Goal: Task Accomplishment & Management: Use online tool/utility

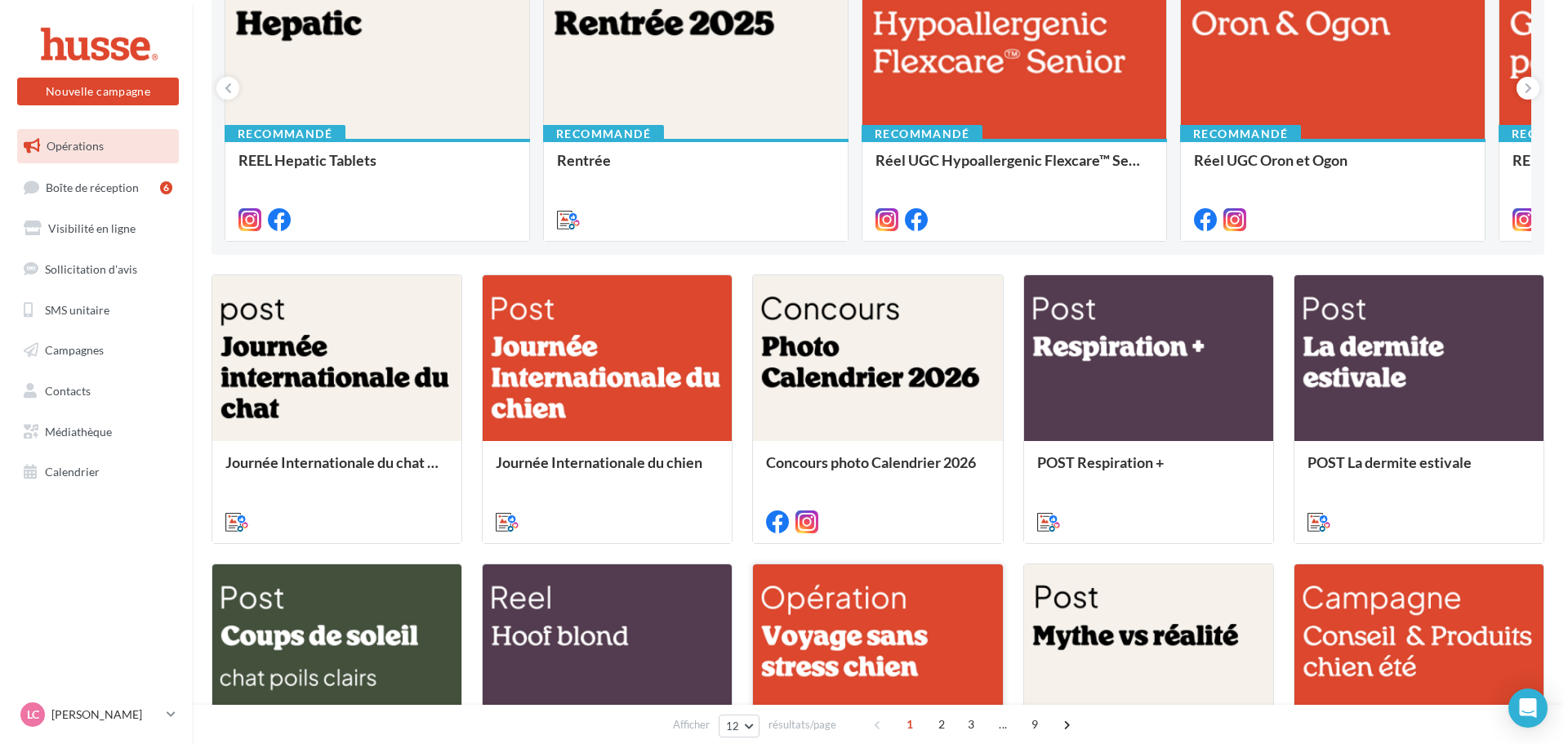
scroll to position [409, 0]
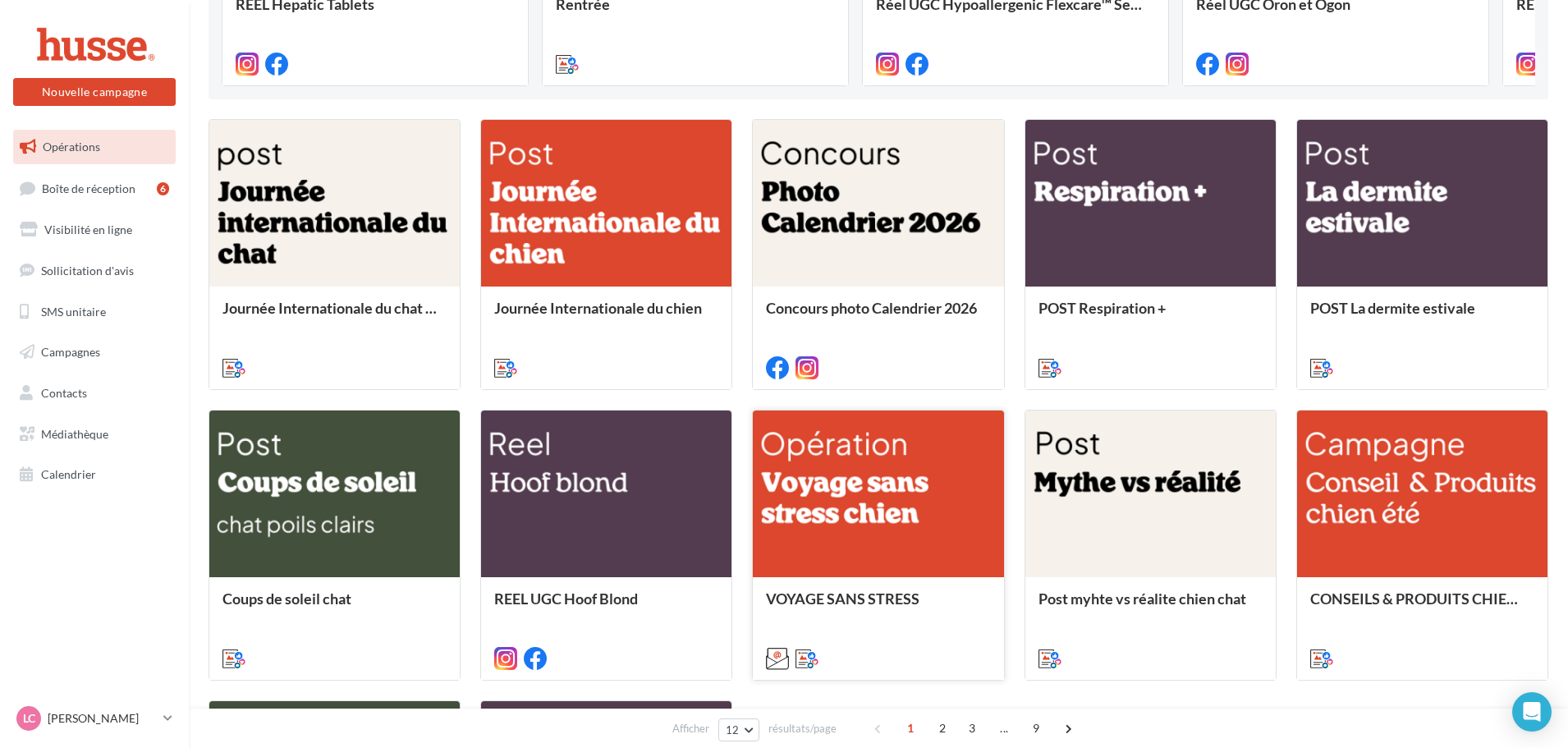
click at [864, 493] on div at bounding box center [878, 495] width 250 height 169
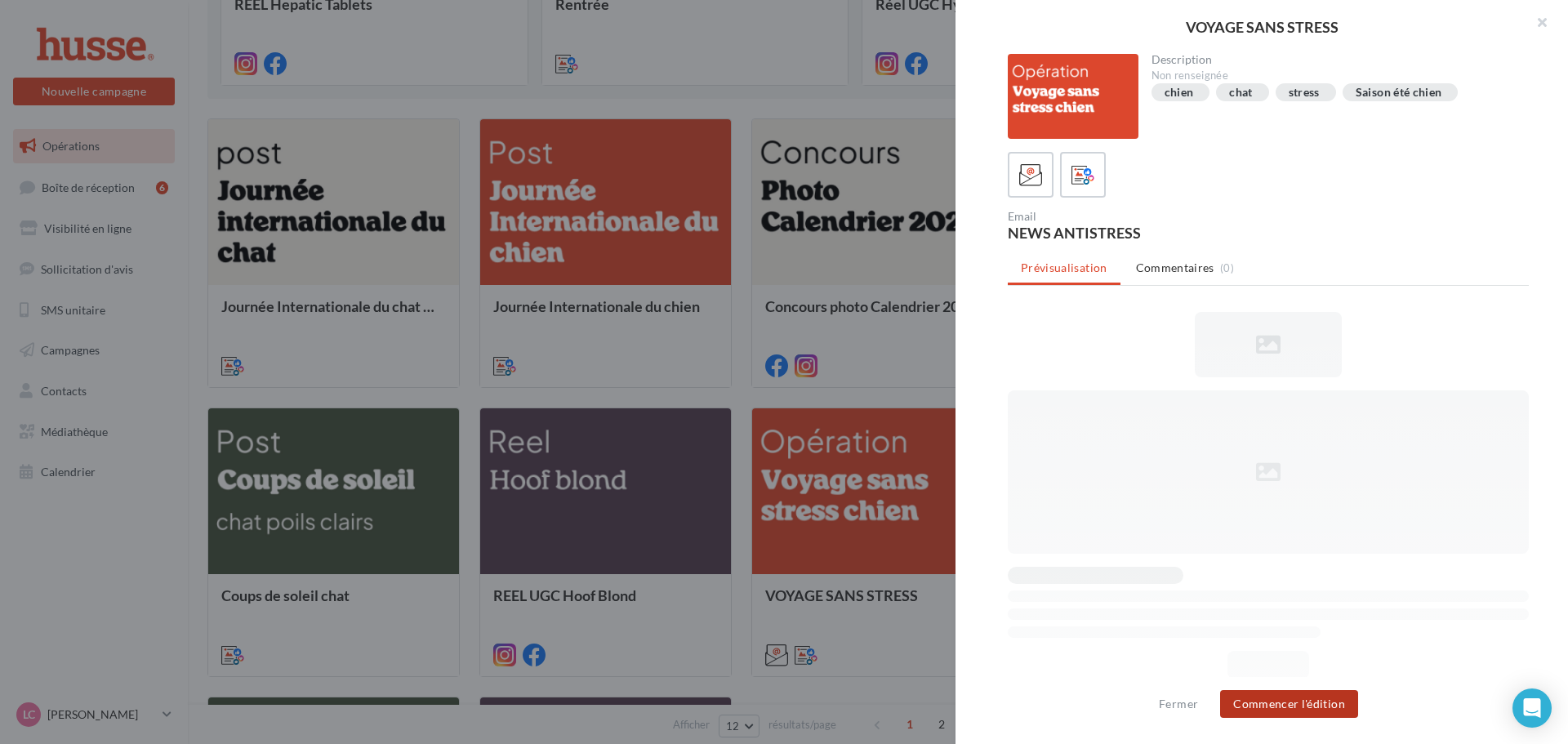
click at [1294, 704] on button "Commencer l'édition" at bounding box center [1289, 703] width 138 height 27
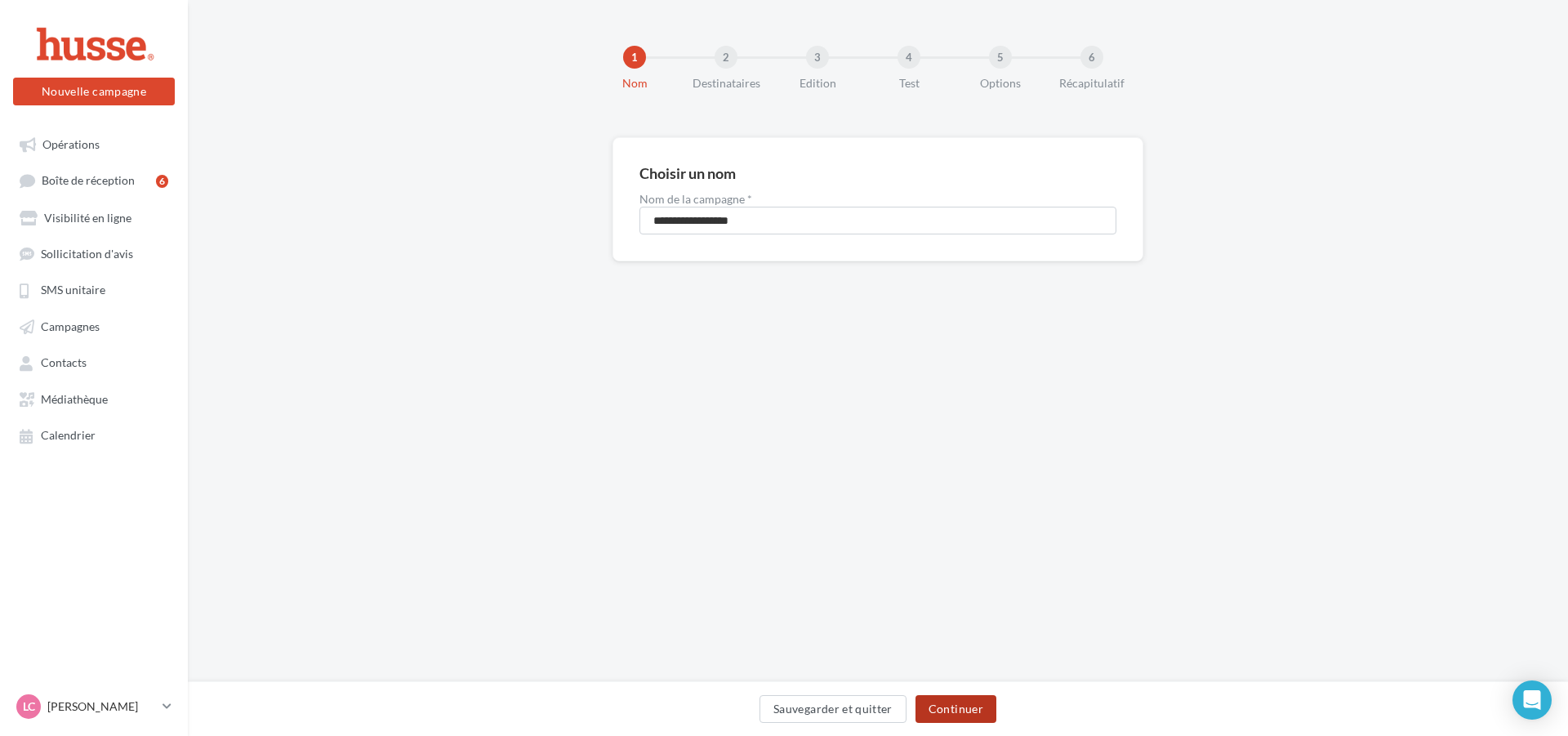
click at [983, 717] on button "Continuer" at bounding box center [956, 708] width 81 height 27
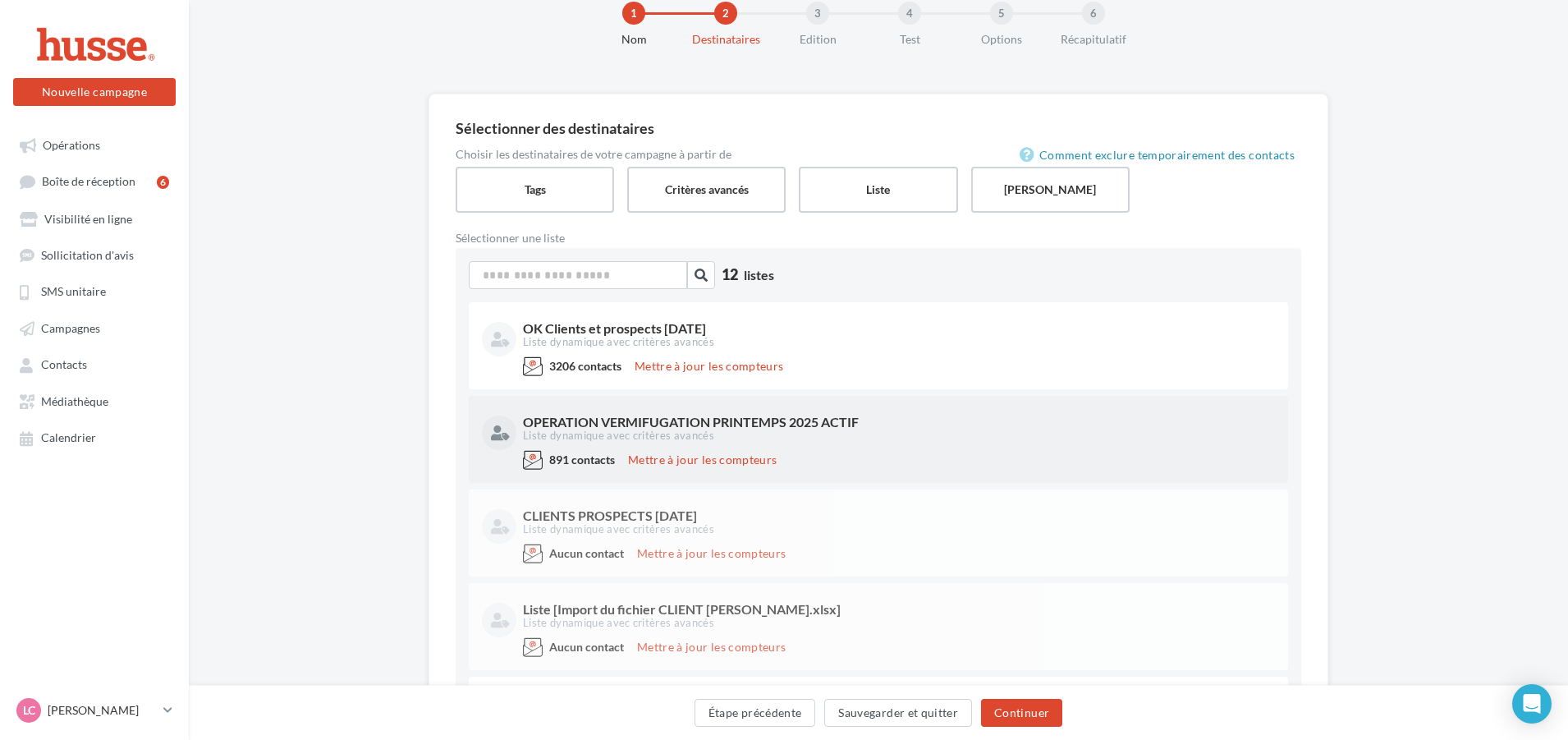
scroll to position [83, 0]
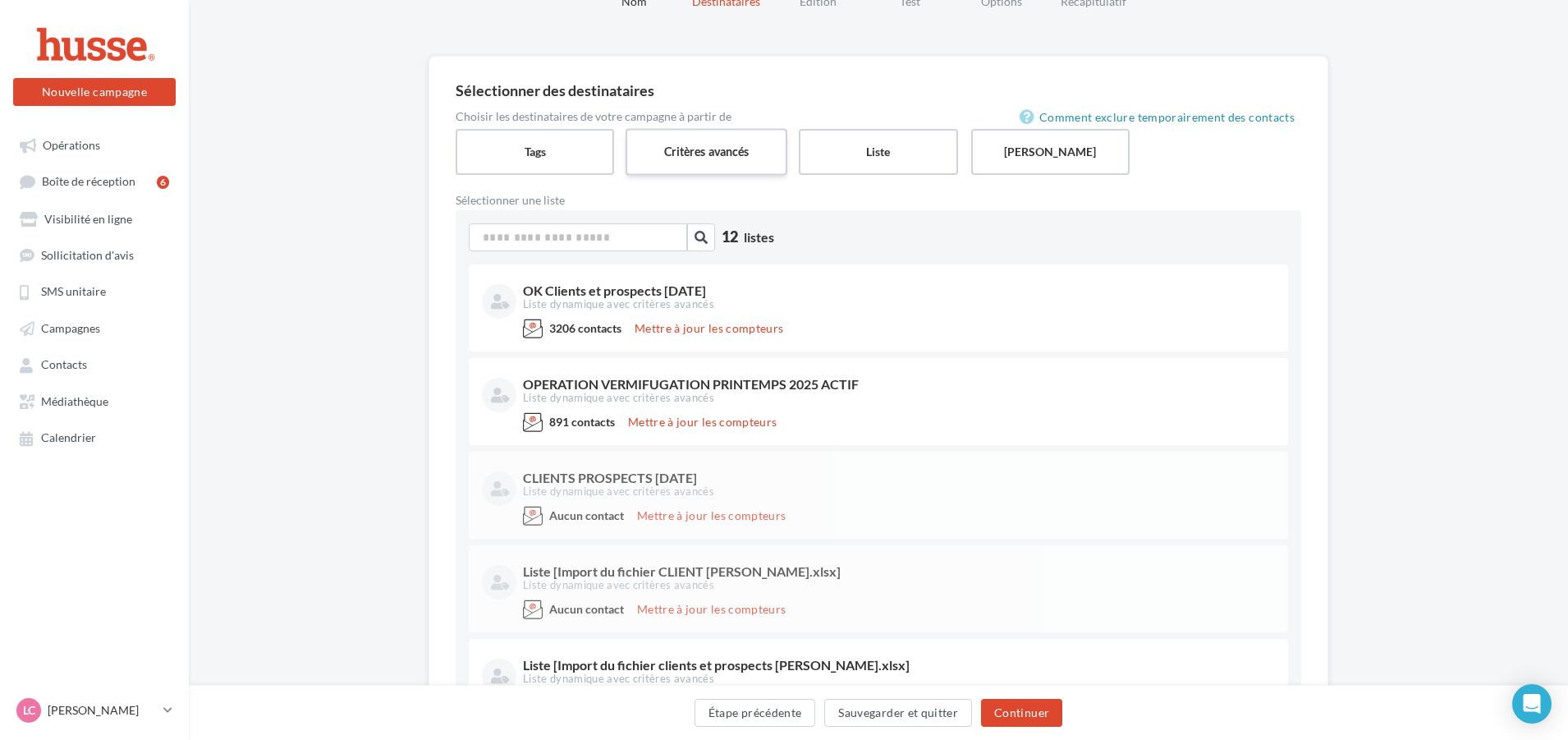
click at [686, 157] on label "Critères avancés" at bounding box center [706, 151] width 162 height 47
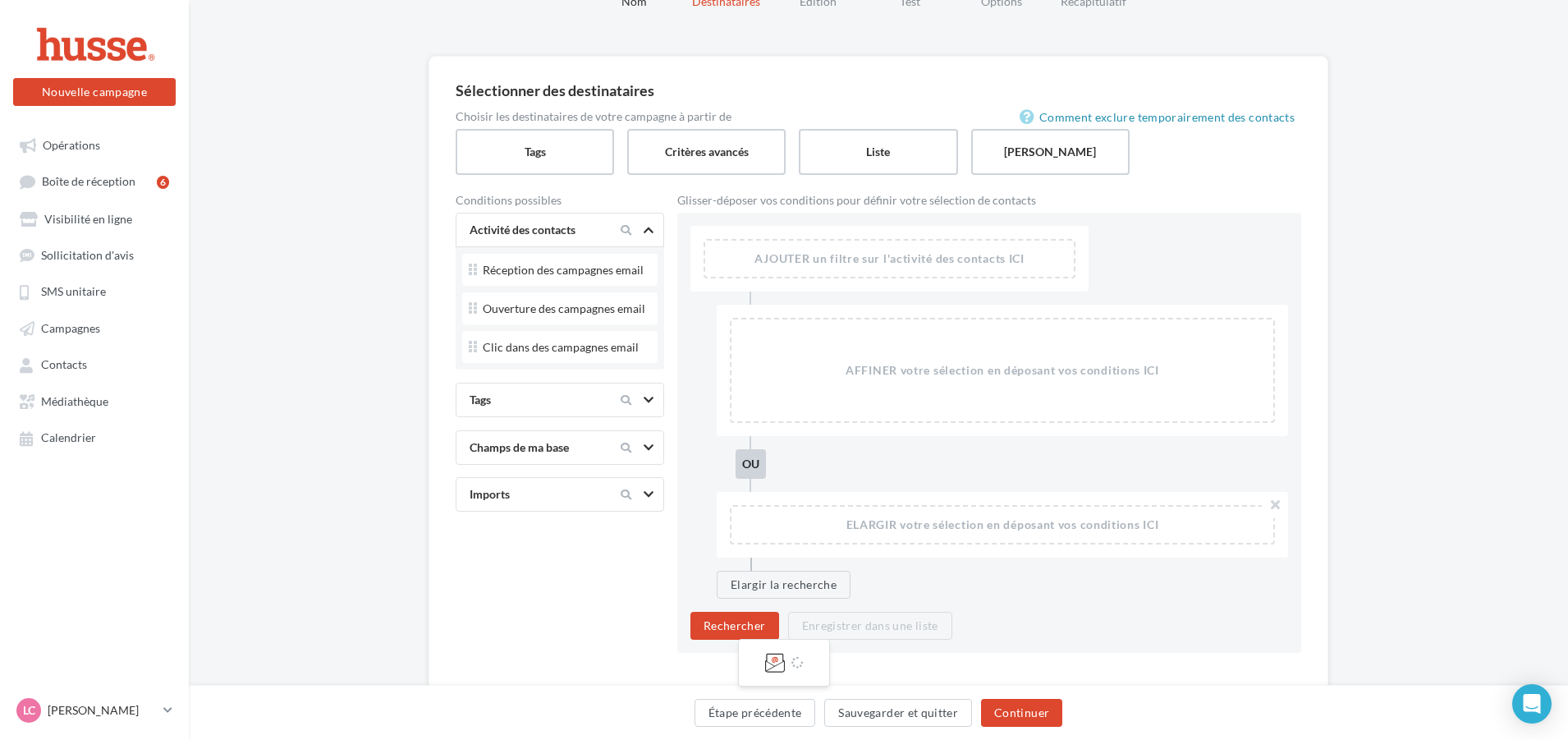
click at [890, 176] on div "Comment exclure temporairement des contacts Choisir les destinataires de votre …" at bounding box center [878, 408] width 846 height 595
click at [894, 164] on label "Liste" at bounding box center [878, 151] width 162 height 47
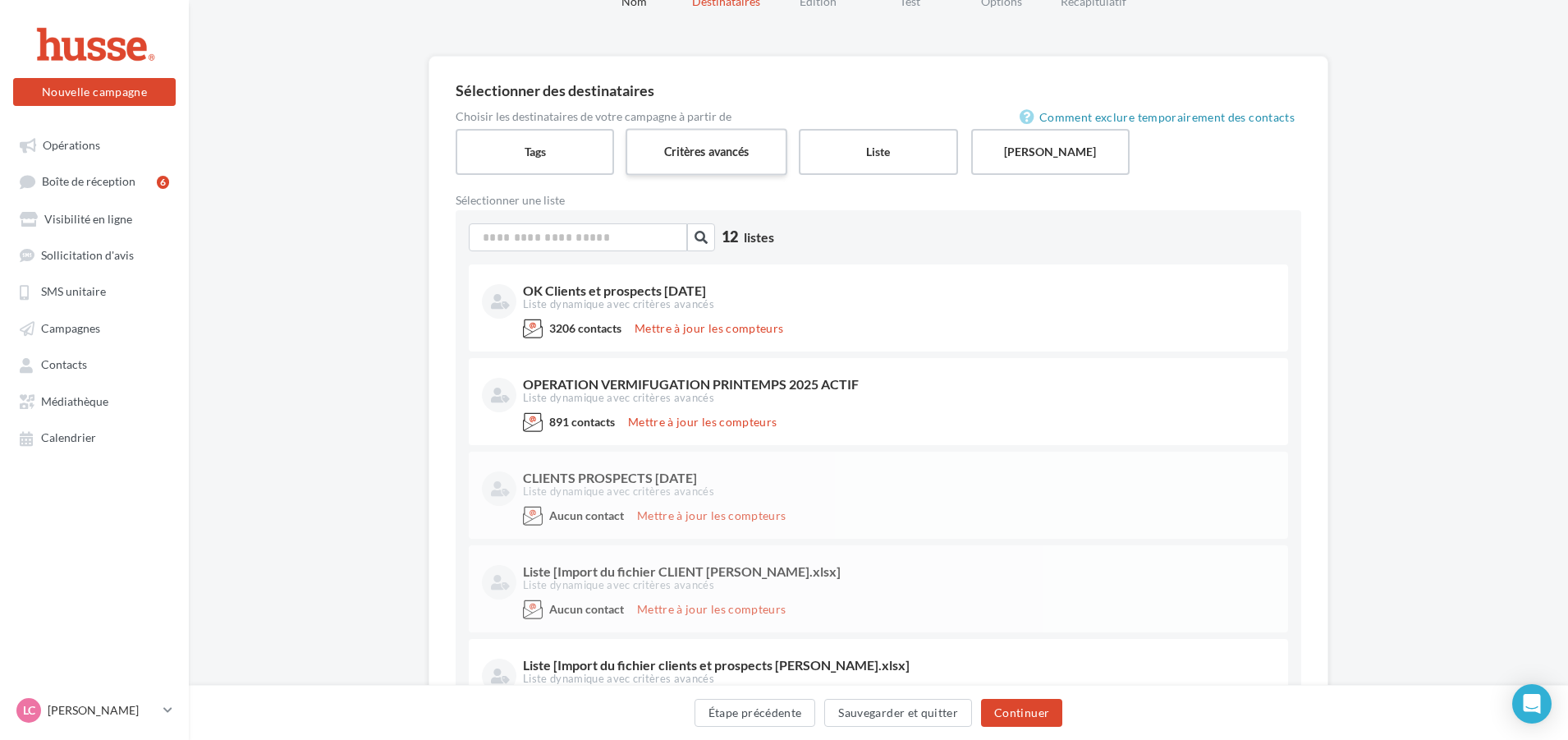
click at [678, 148] on label "Critères avancés" at bounding box center [706, 151] width 162 height 47
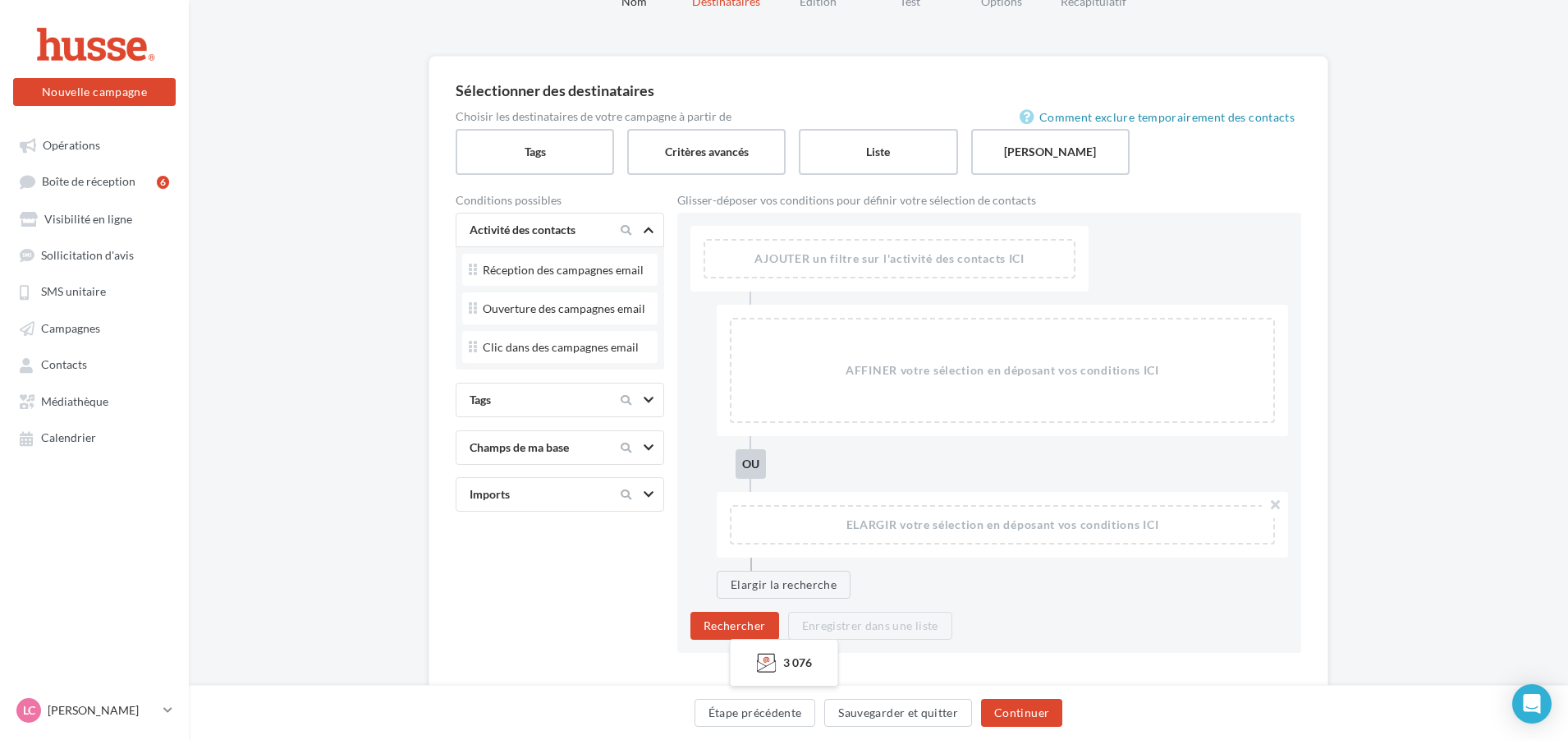
click at [531, 408] on div "Tags" at bounding box center [566, 399] width 207 height 20
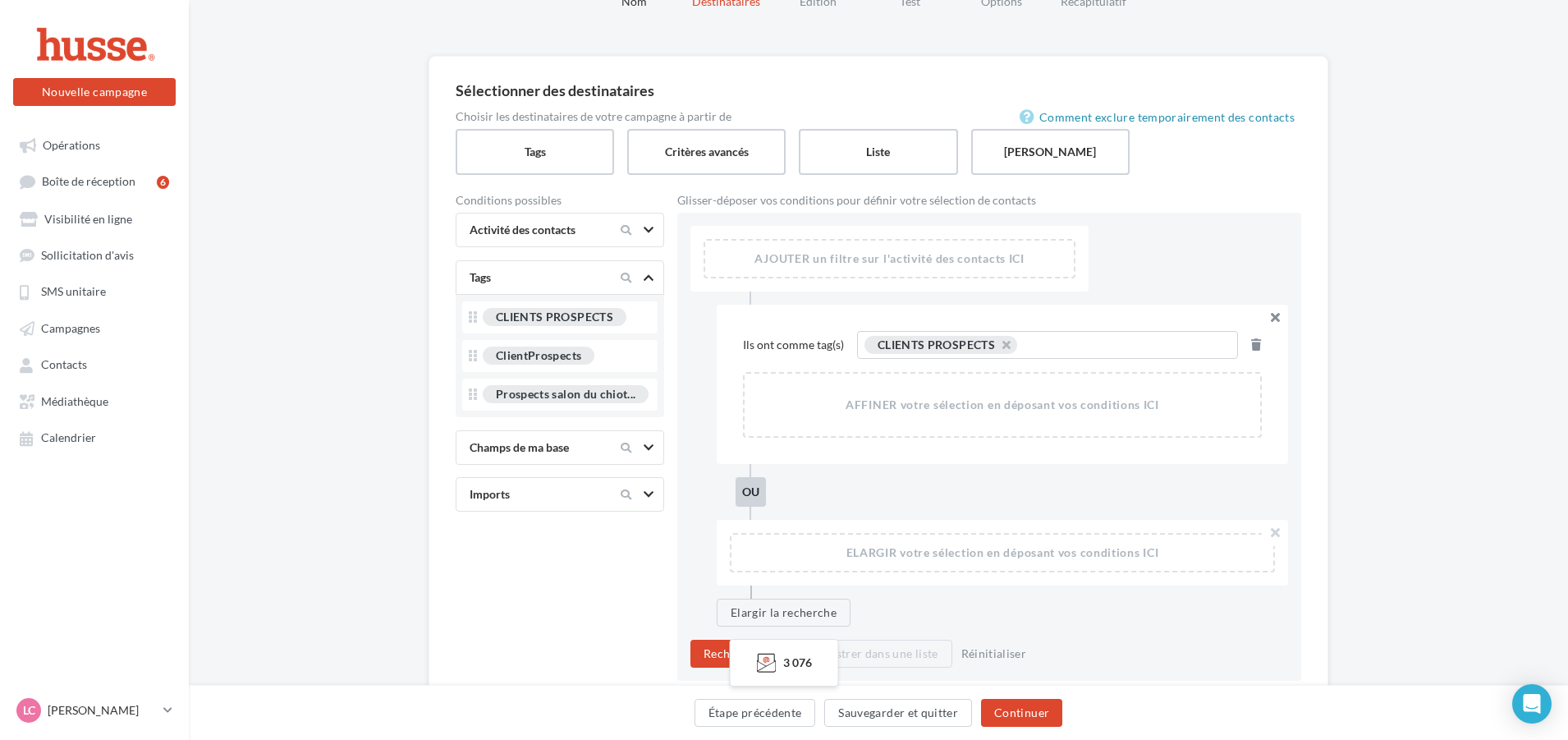
click at [1273, 313] on button "button" at bounding box center [1275, 318] width 27 height 27
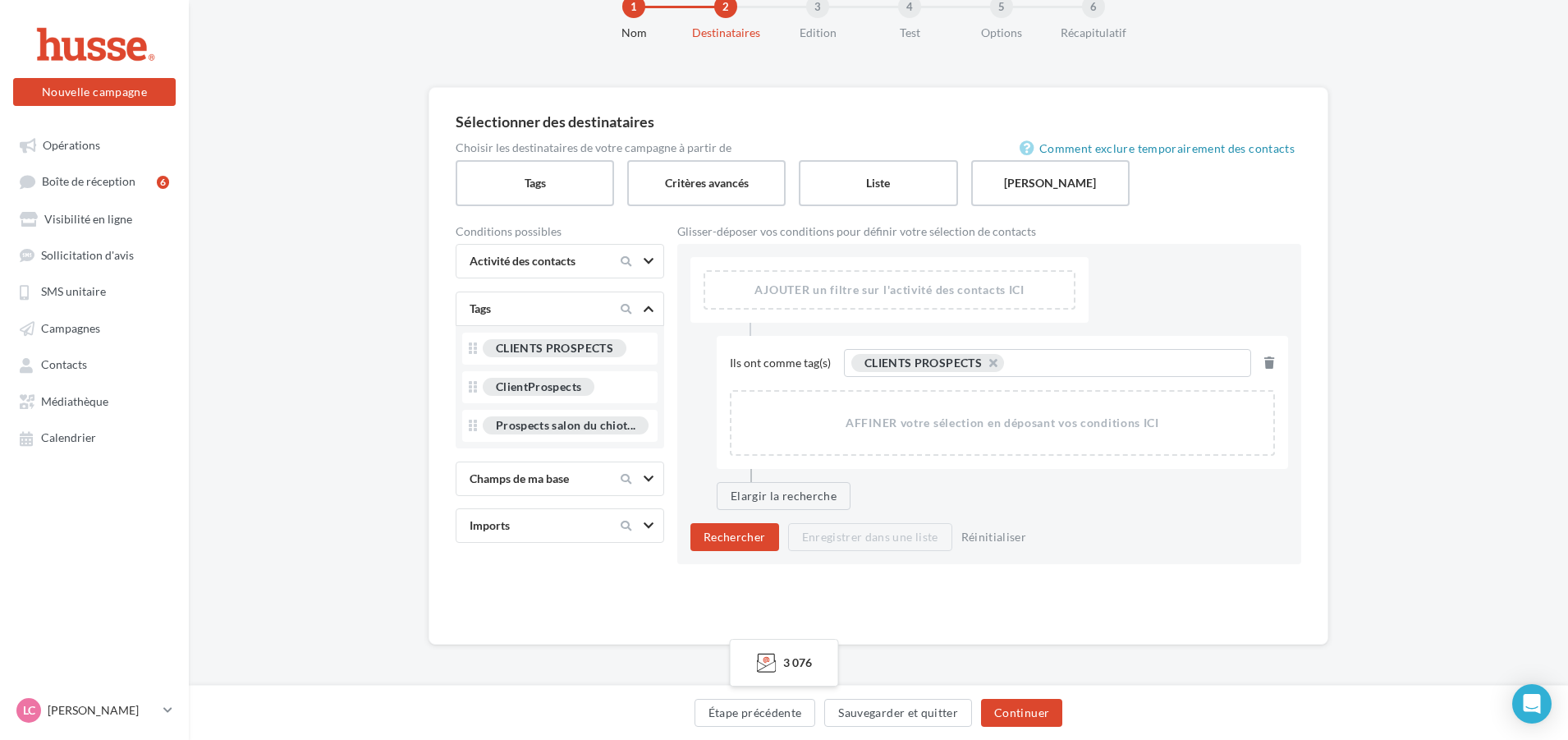
scroll to position [52, 0]
click at [592, 477] on div "Champs de ma base" at bounding box center [532, 476] width 138 height 17
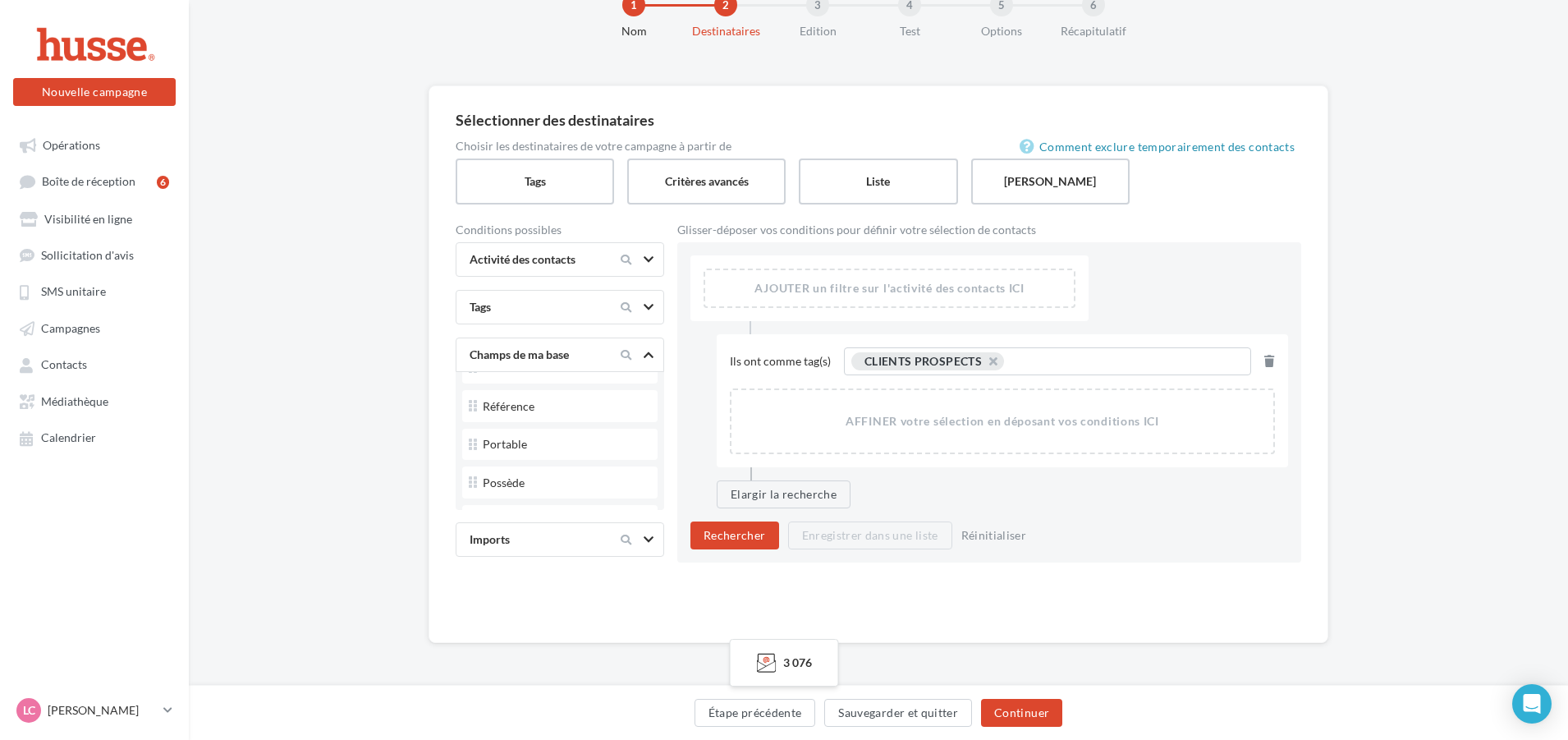
scroll to position [594, 0]
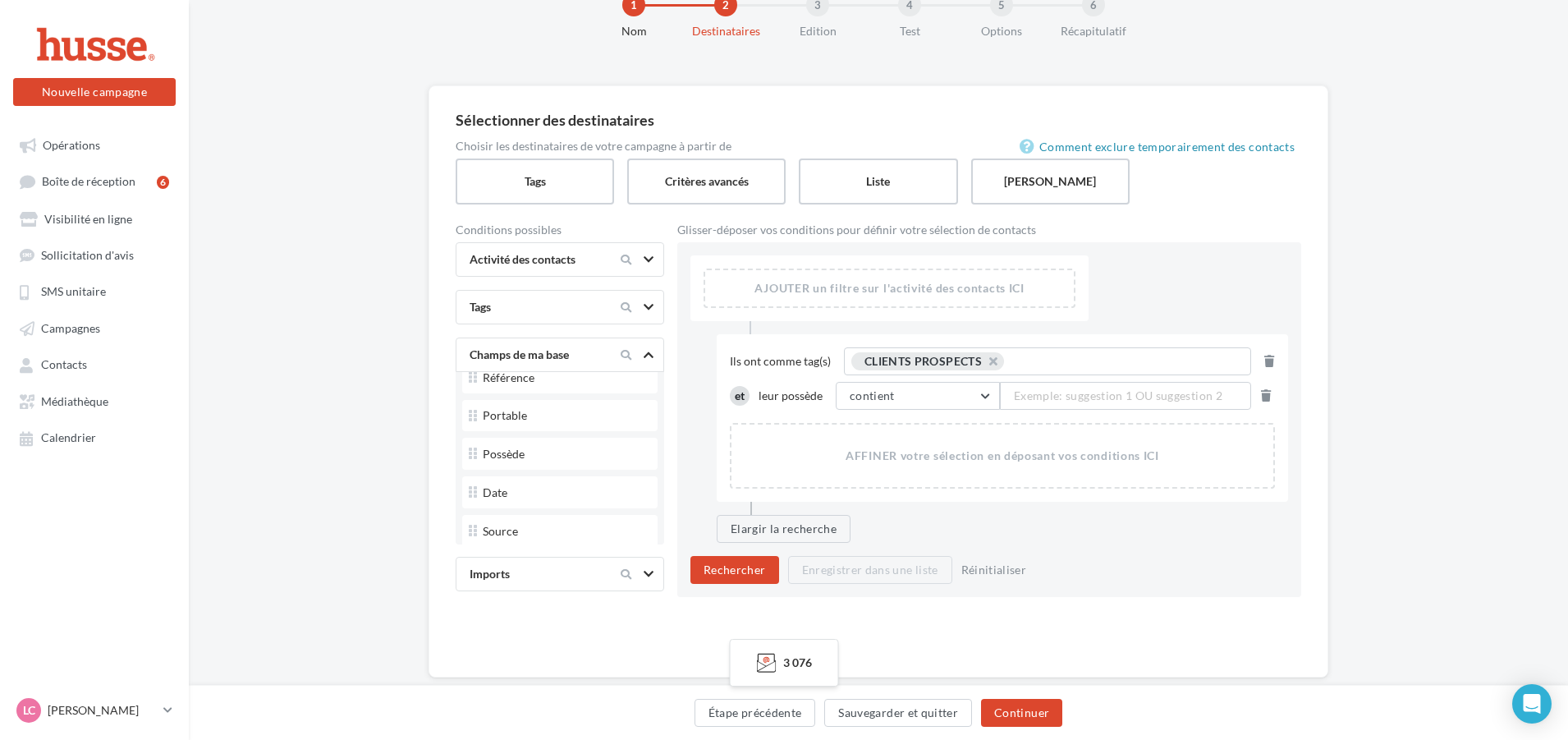
click at [1081, 399] on span "Exemple: suggestion 1 OU suggestion 2" at bounding box center [1118, 396] width 209 height 18
click at [1359, 438] on div "Sélectionner des destinataires Comment exclure temporairement des contacts Choi…" at bounding box center [879, 407] width 1379 height 644
click at [1036, 396] on span "Exemple: suggestion 1 OU suggestion 2" at bounding box center [1118, 396] width 209 height 18
type input "****"
click at [711, 579] on button "Rechercher" at bounding box center [735, 569] width 89 height 28
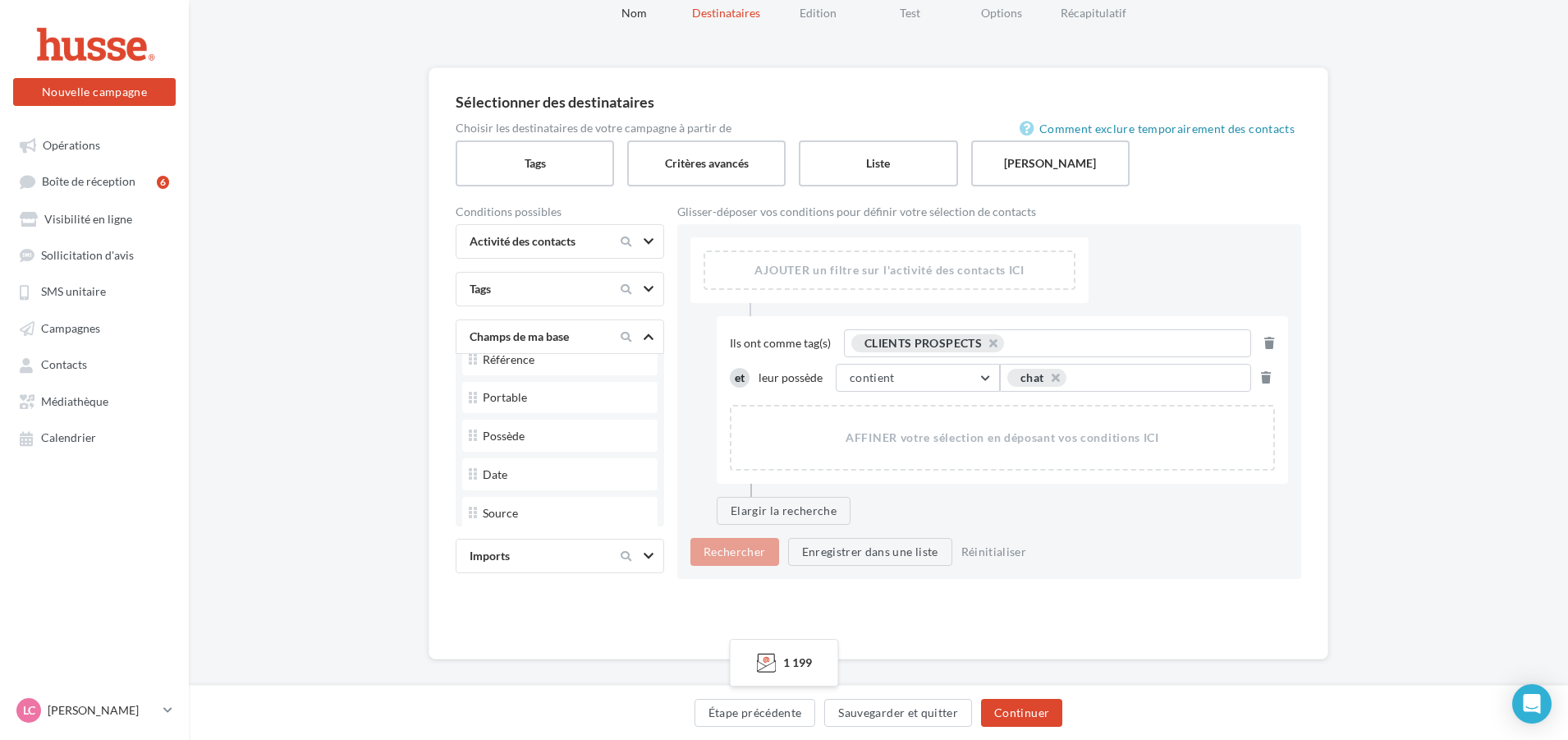
scroll to position [87, 0]
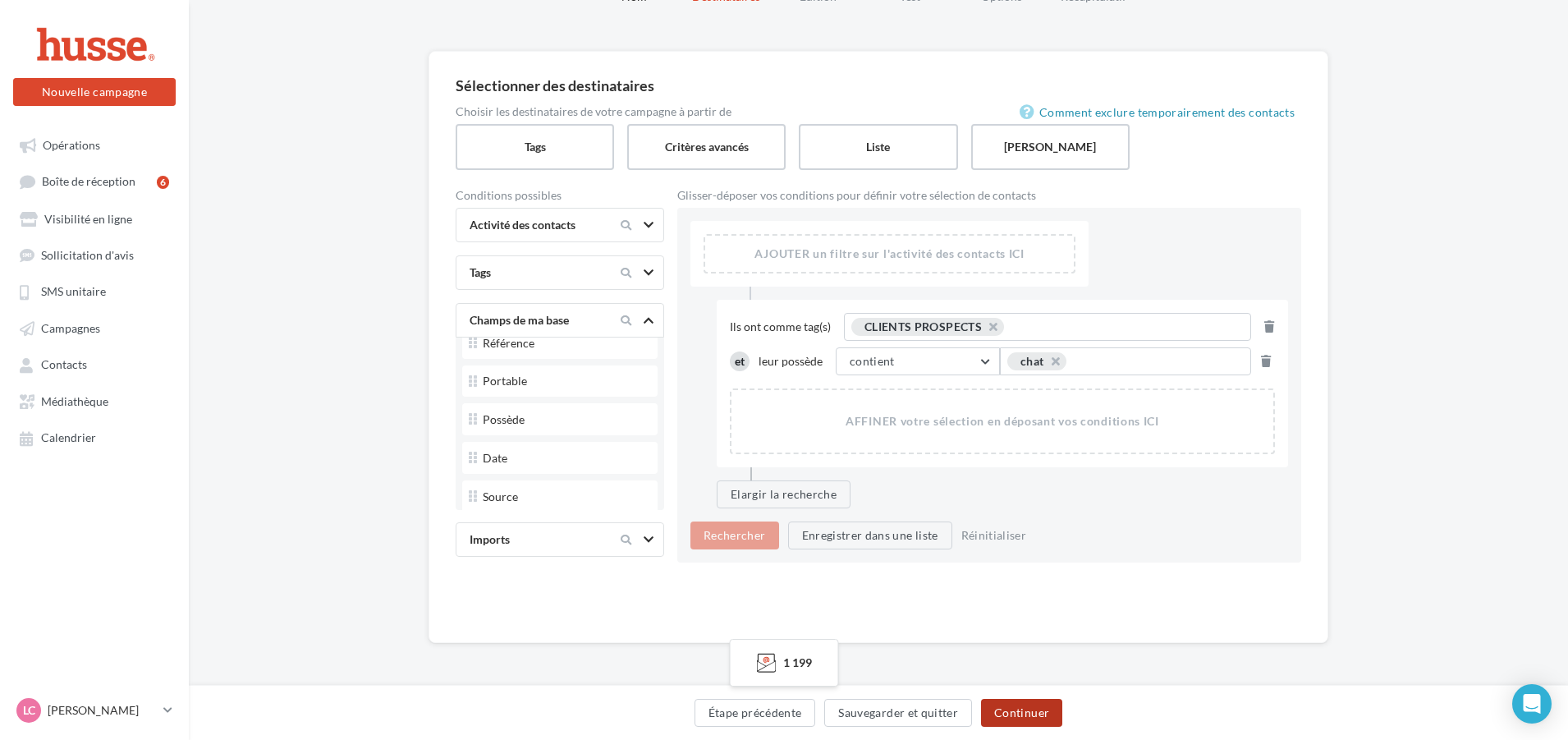
click at [1018, 719] on button "Continuer" at bounding box center [1022, 712] width 82 height 28
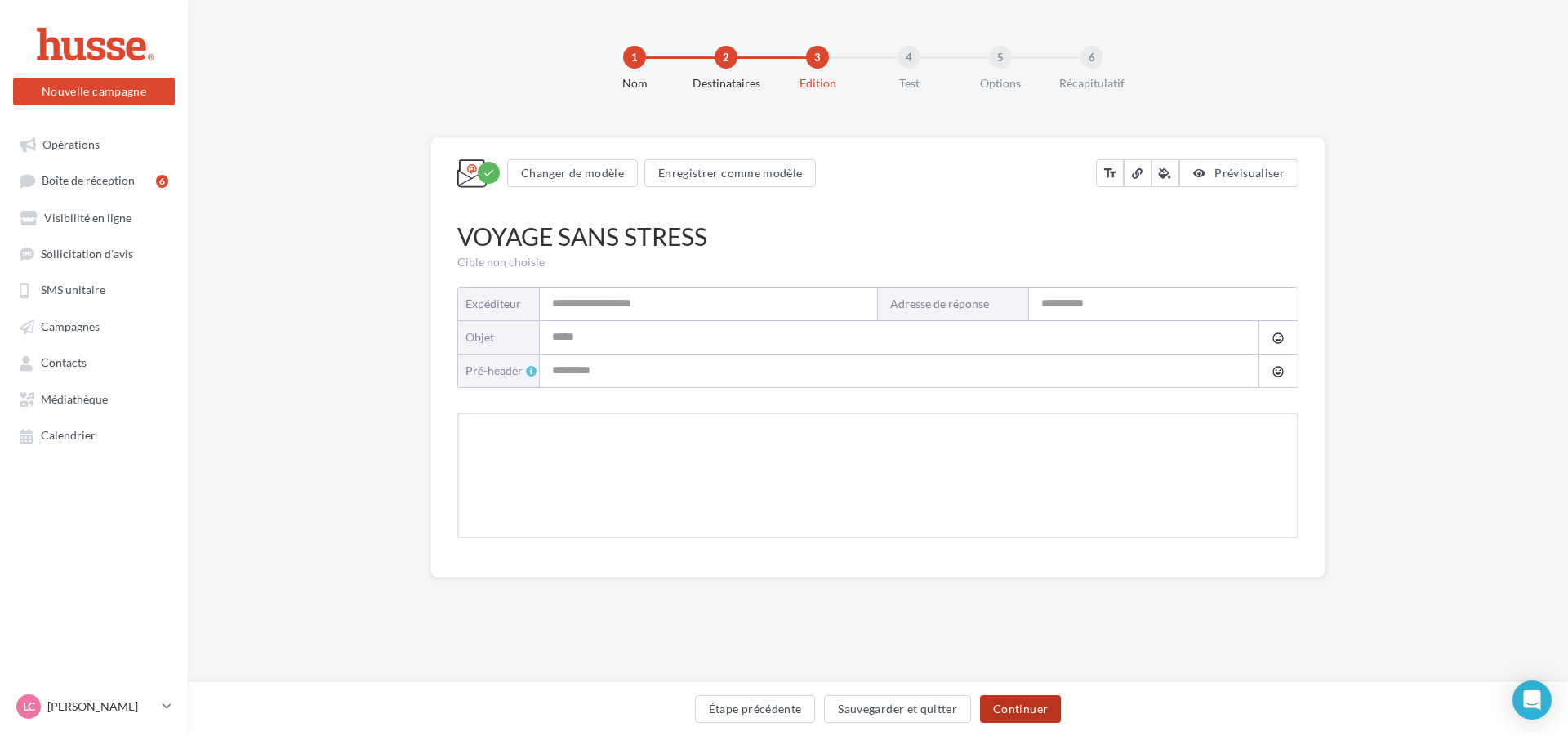
type input "**********"
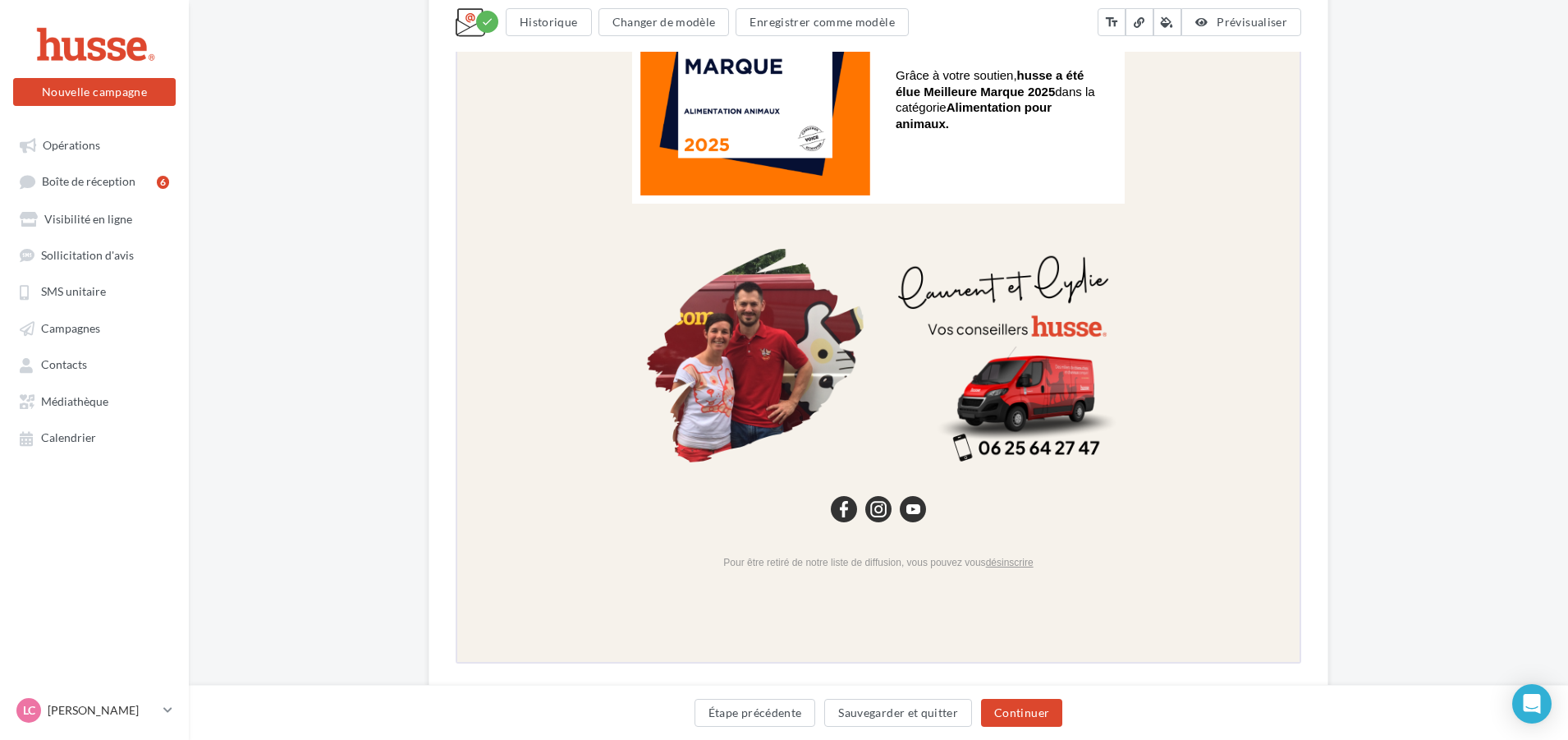
scroll to position [2216, 0]
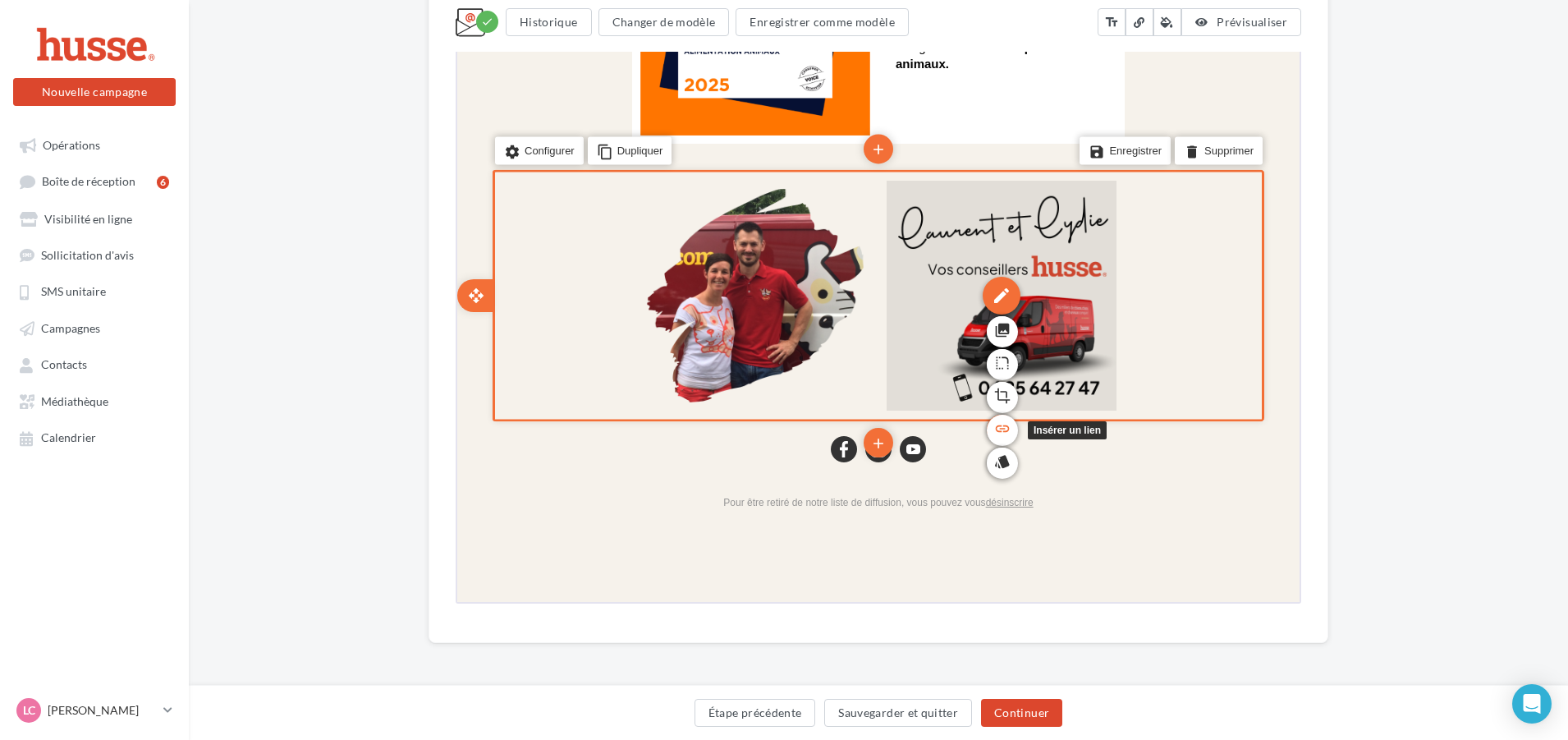
click at [990, 428] on link "link" at bounding box center [1000, 428] width 31 height 31
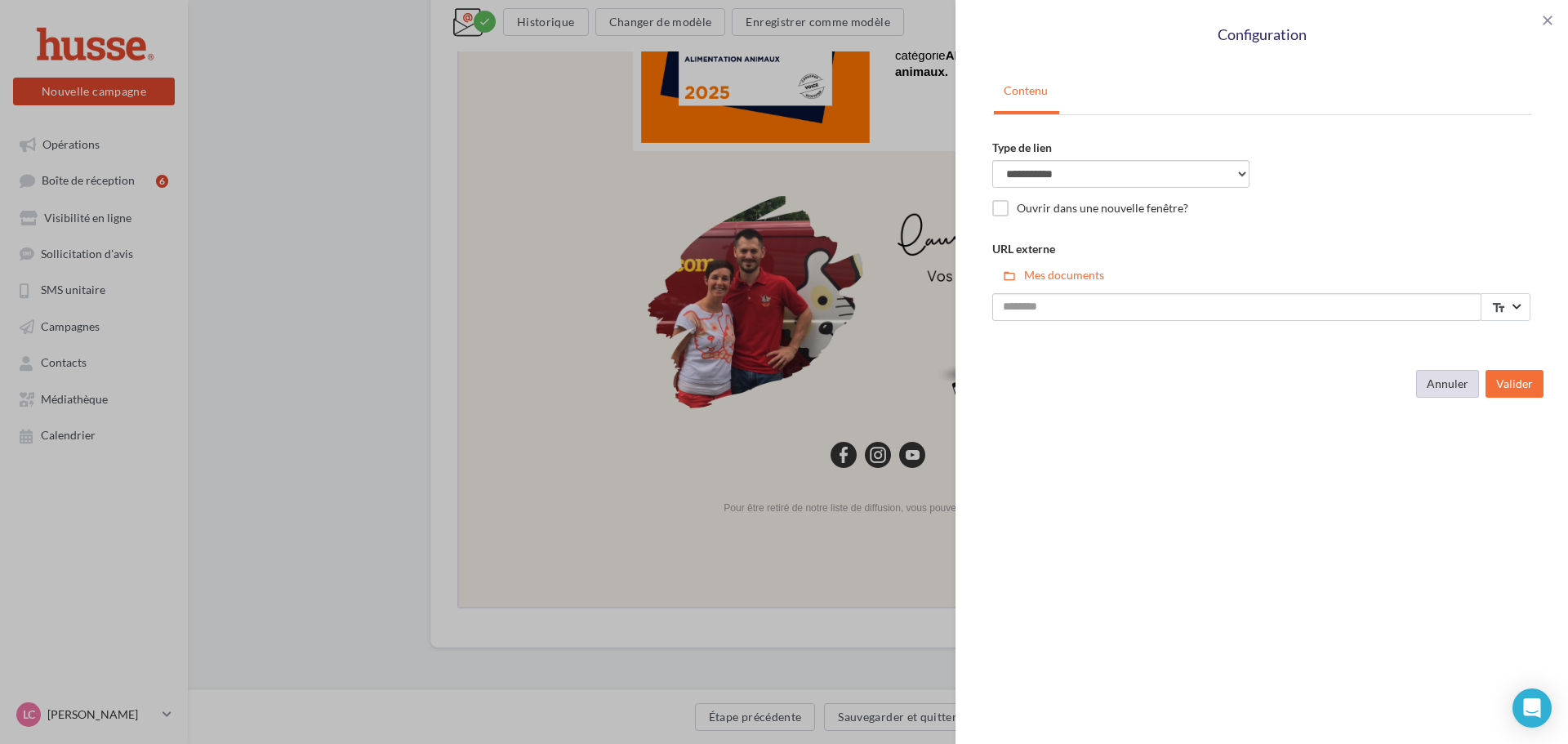
click at [1466, 391] on button "Annuler" at bounding box center [1447, 383] width 63 height 27
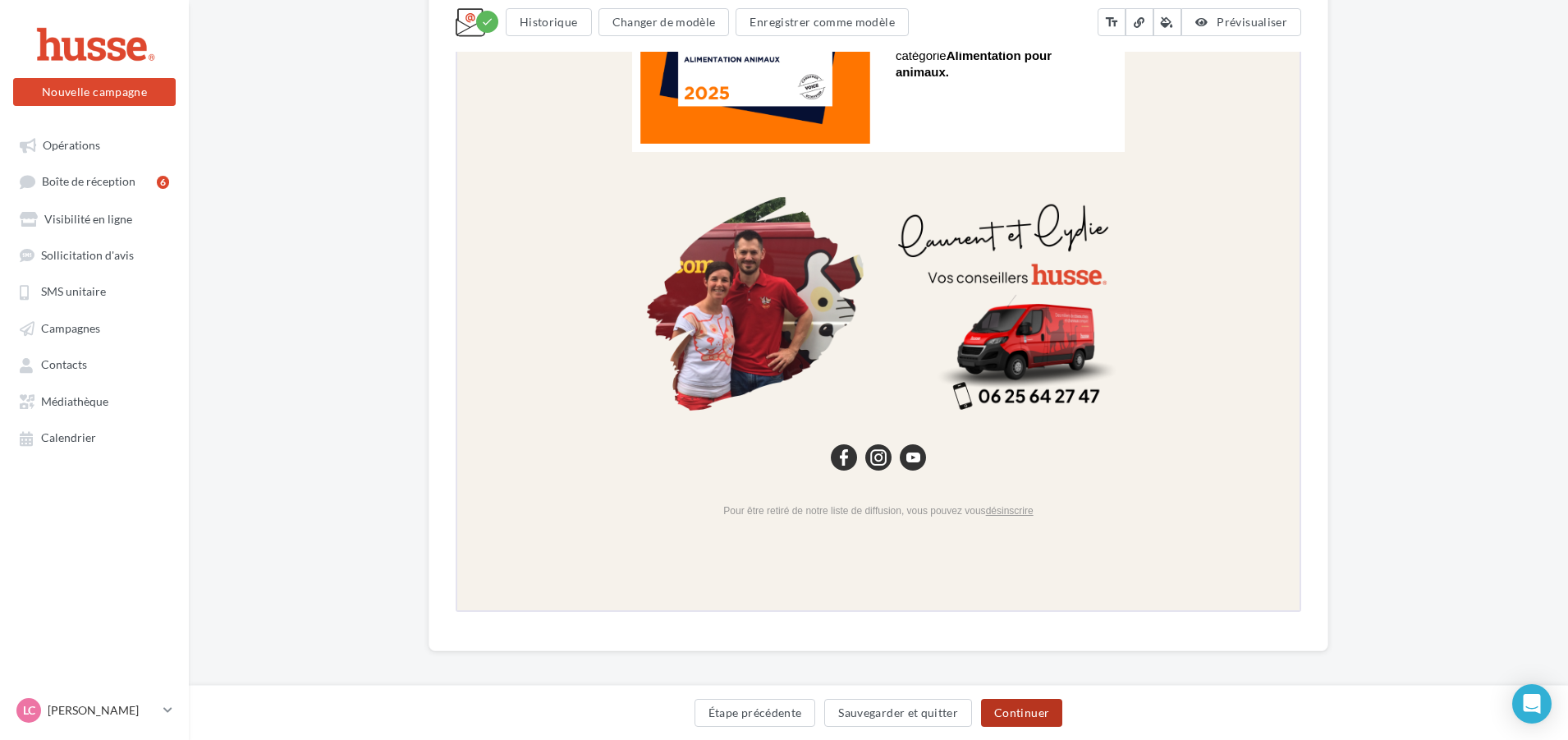
click at [1041, 716] on button "Continuer" at bounding box center [1022, 712] width 82 height 28
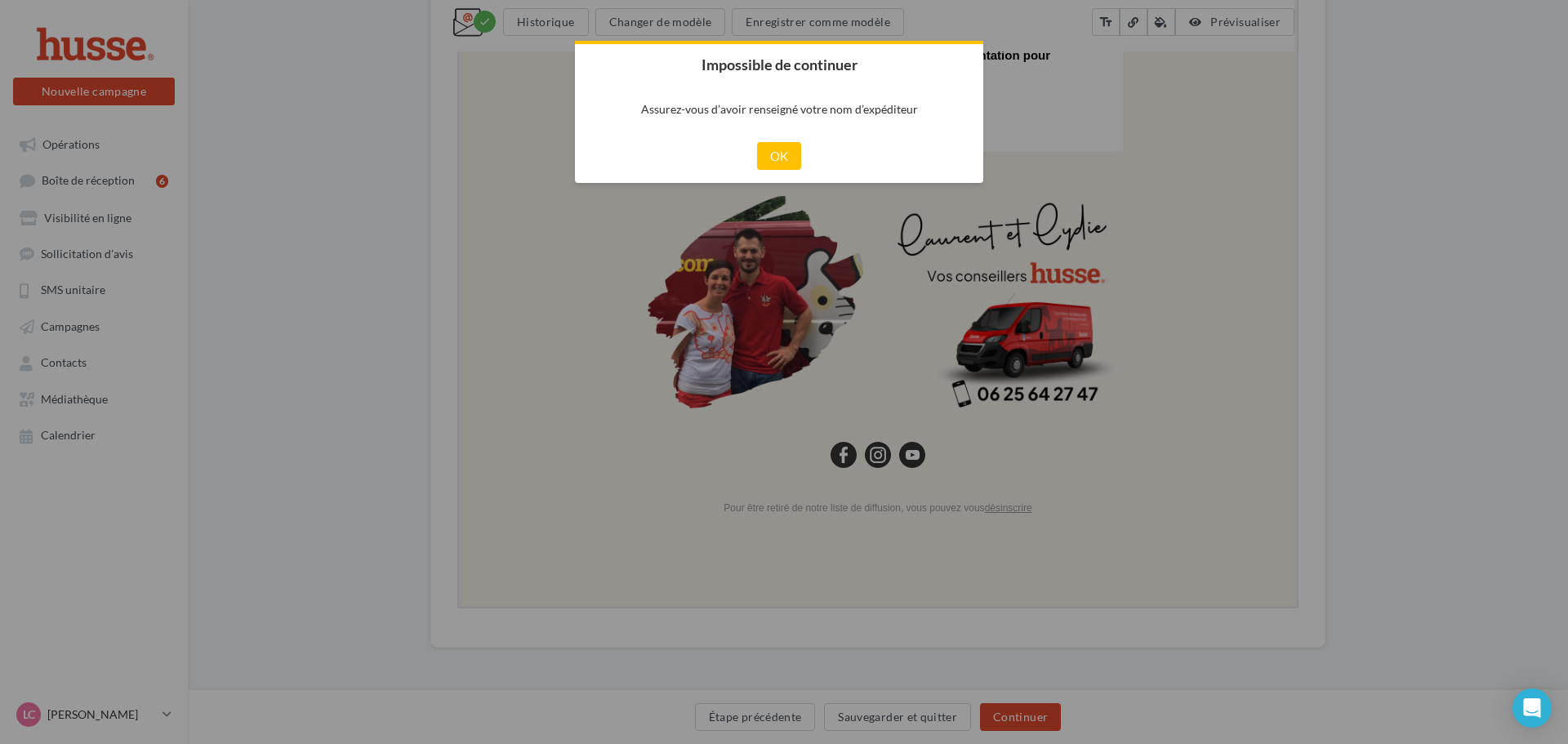
click at [783, 139] on div "Cancel OK" at bounding box center [779, 155] width 409 height 54
click at [783, 154] on button "OK" at bounding box center [780, 155] width 45 height 27
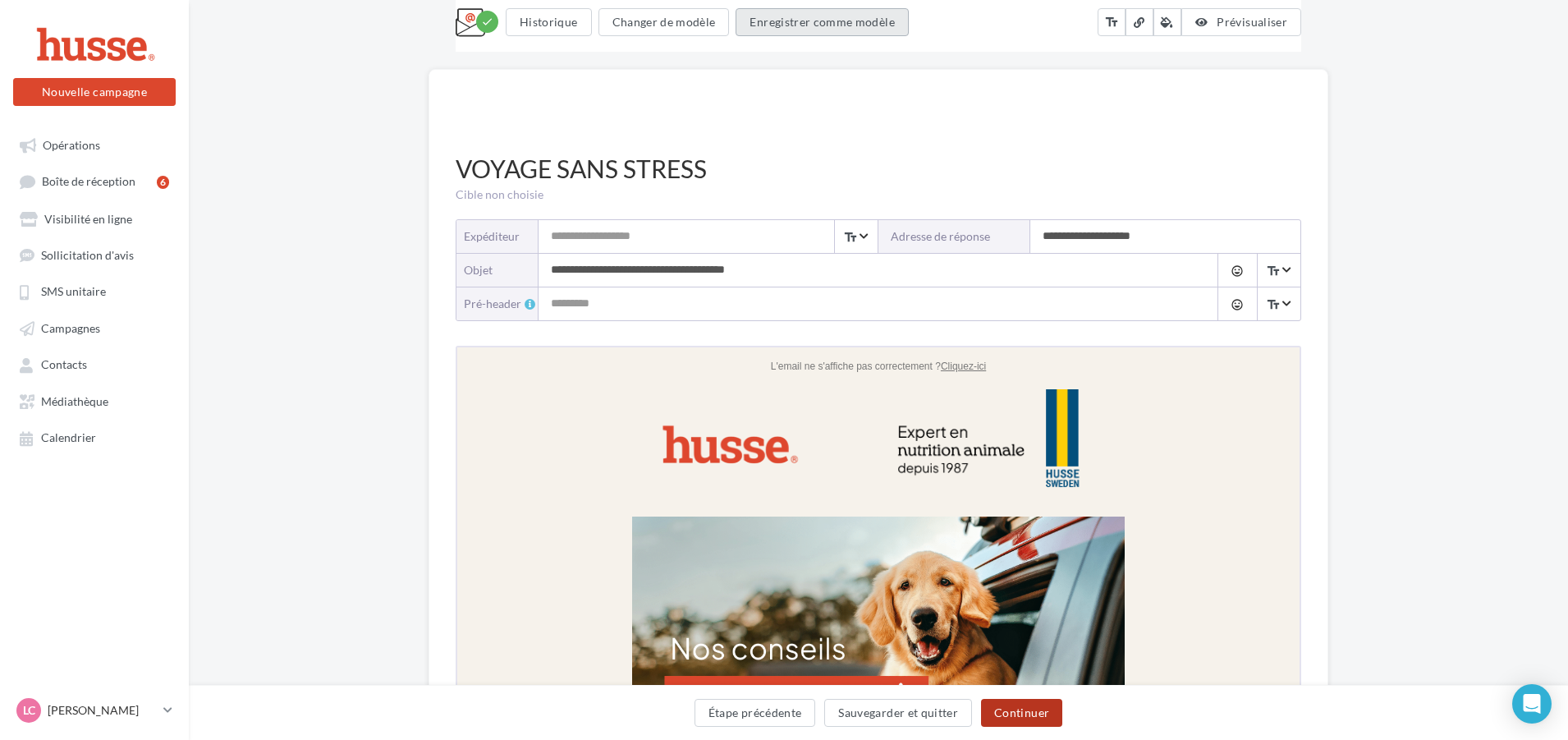
scroll to position [0, 0]
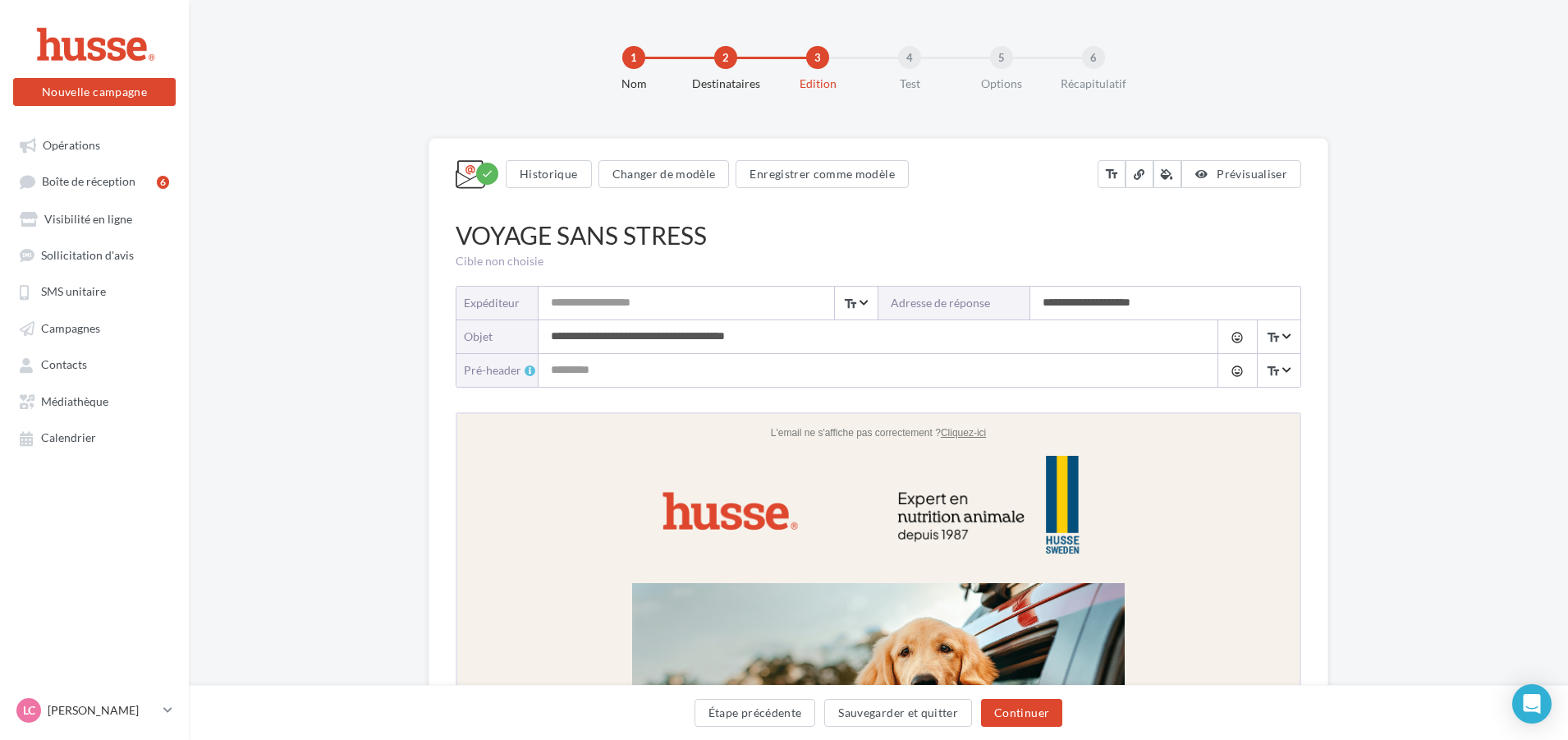
click at [698, 302] on input "Expéditeur" at bounding box center [708, 303] width 339 height 33
type input "**********"
drag, startPoint x: 729, startPoint y: 300, endPoint x: 558, endPoint y: 287, distance: 171.5
click at [683, 303] on input "Expéditeur" at bounding box center [708, 303] width 339 height 33
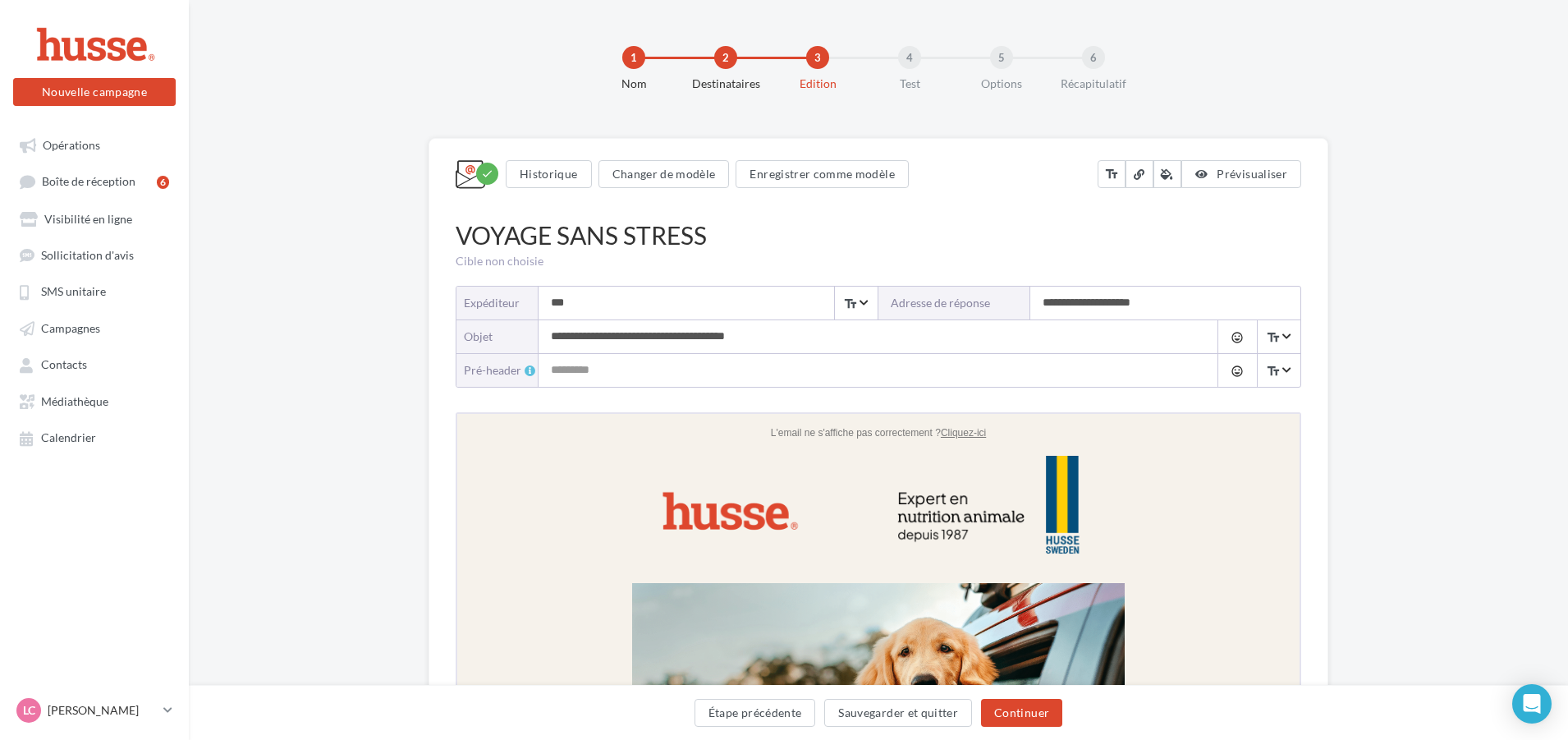
type input "**********"
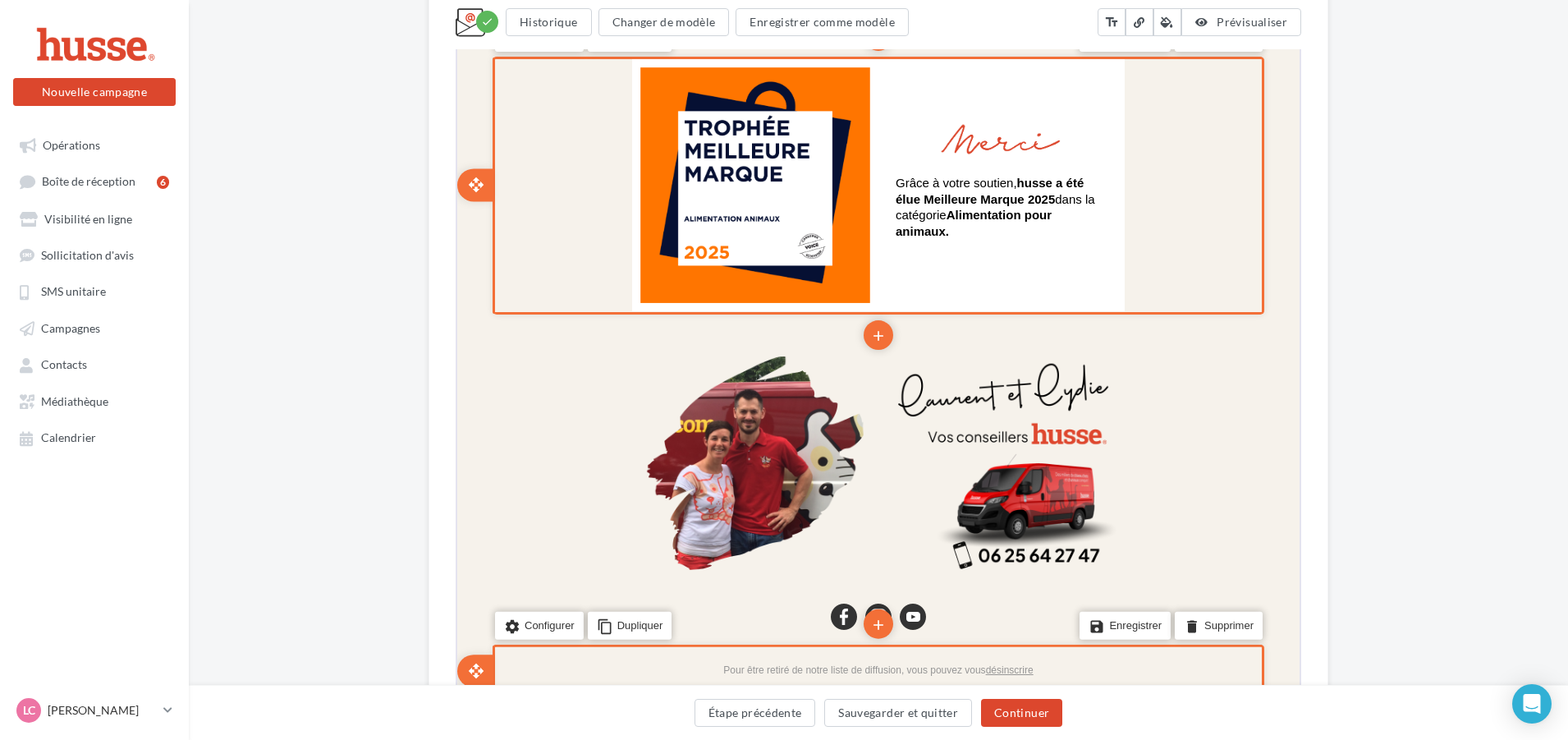
scroll to position [2134, 0]
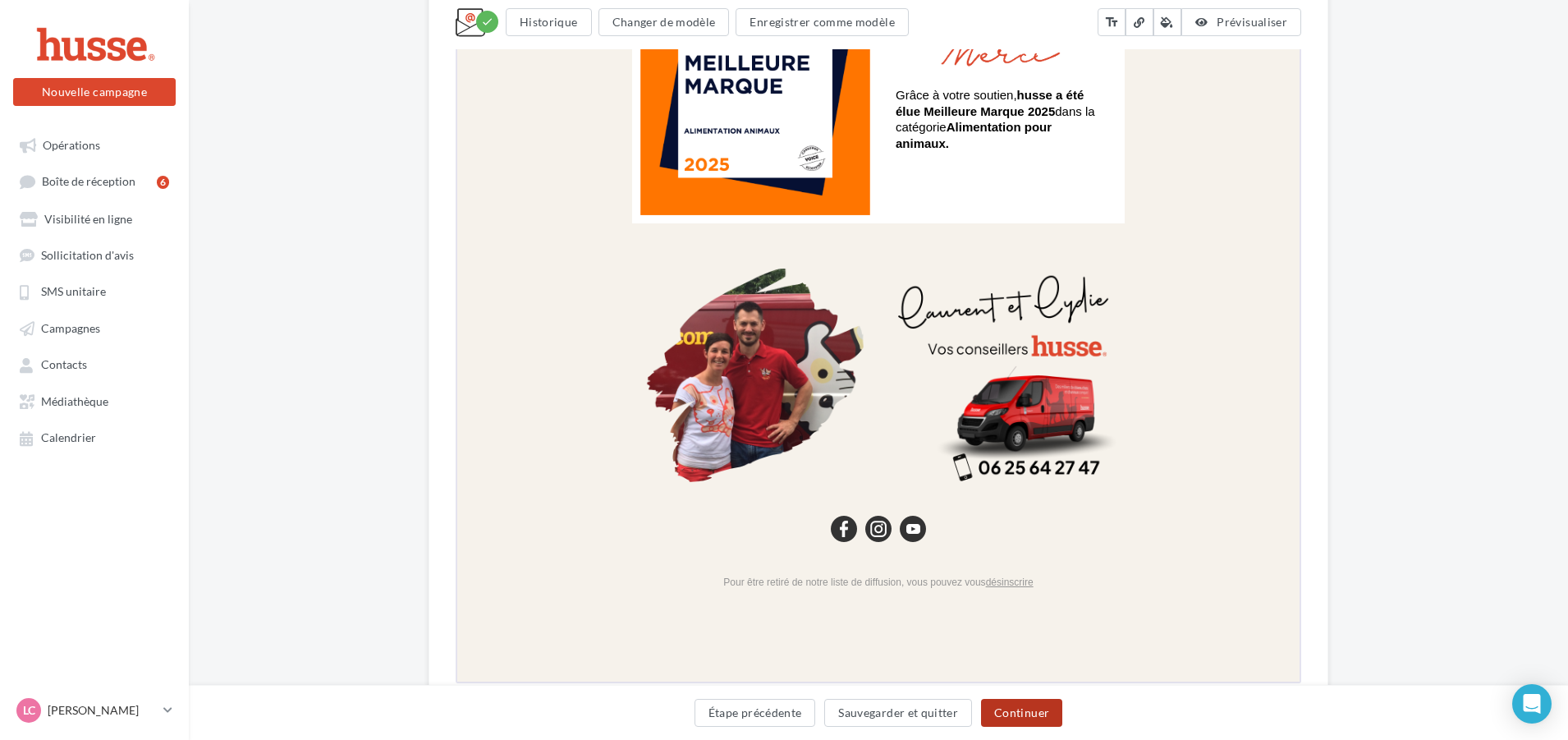
click at [999, 716] on button "Continuer" at bounding box center [1022, 712] width 82 height 28
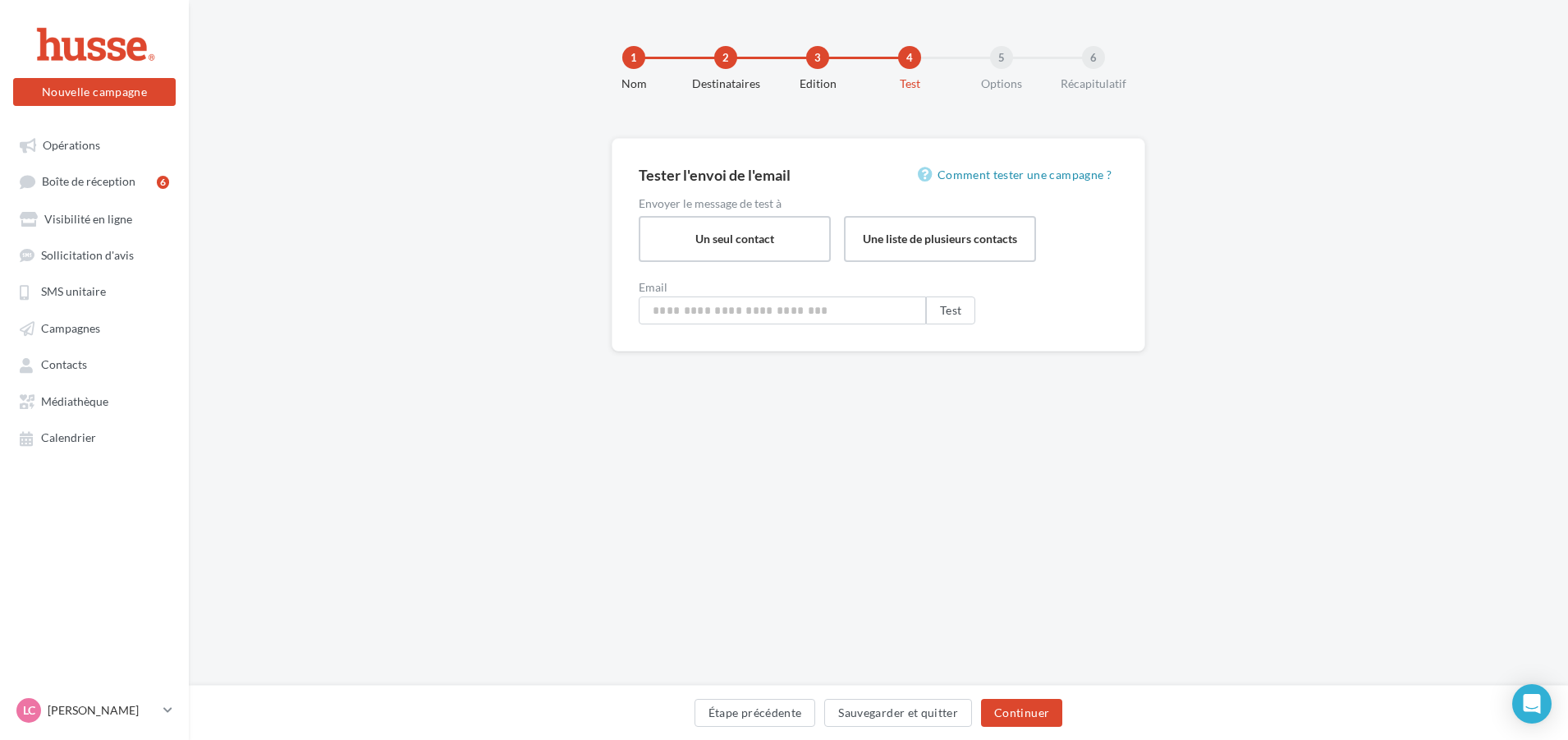
type input "**********"
click at [1006, 703] on button "Continuer" at bounding box center [1026, 712] width 82 height 28
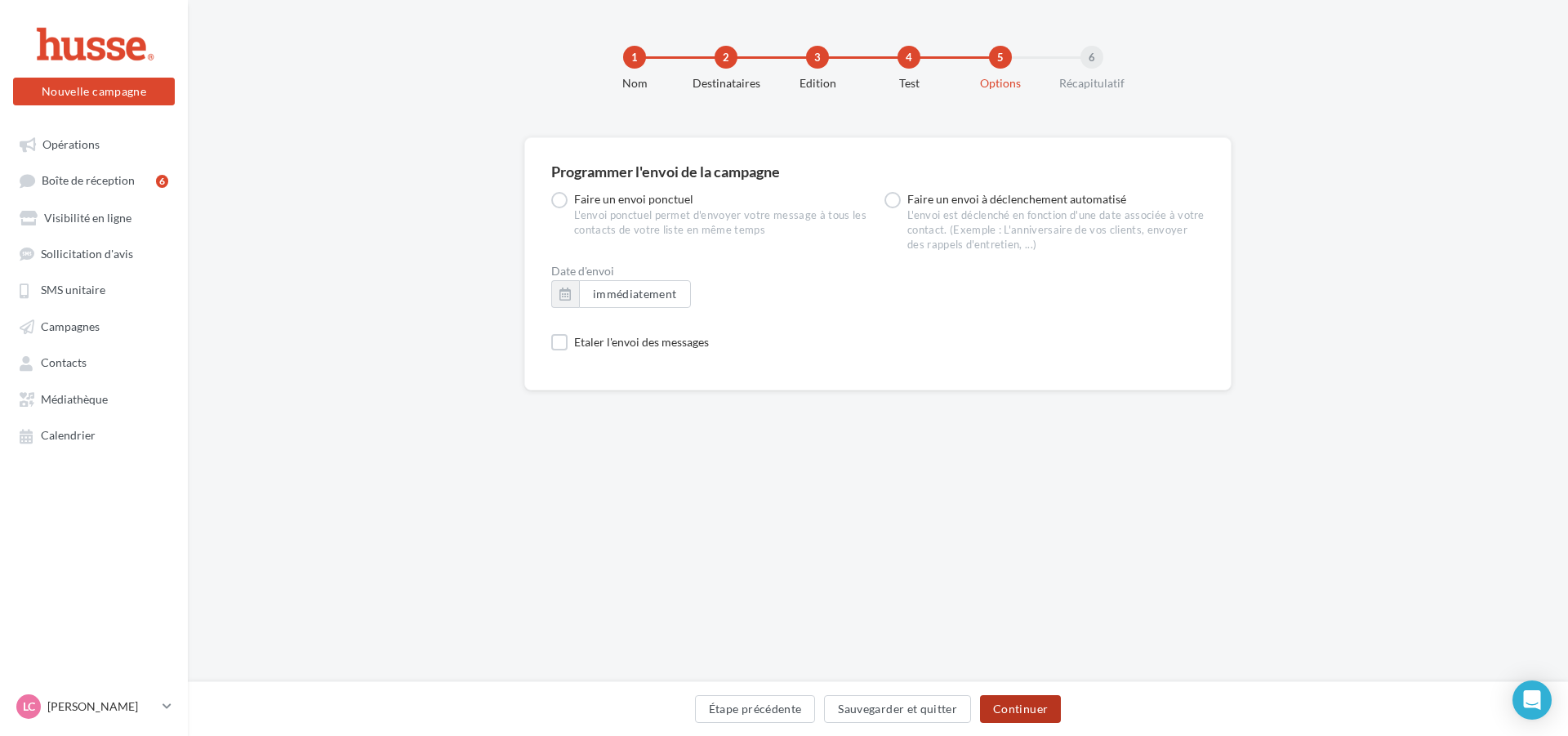
drag, startPoint x: 1030, startPoint y: 717, endPoint x: 1018, endPoint y: 717, distance: 12.0
click at [1030, 717] on button "Continuer" at bounding box center [1021, 708] width 81 height 27
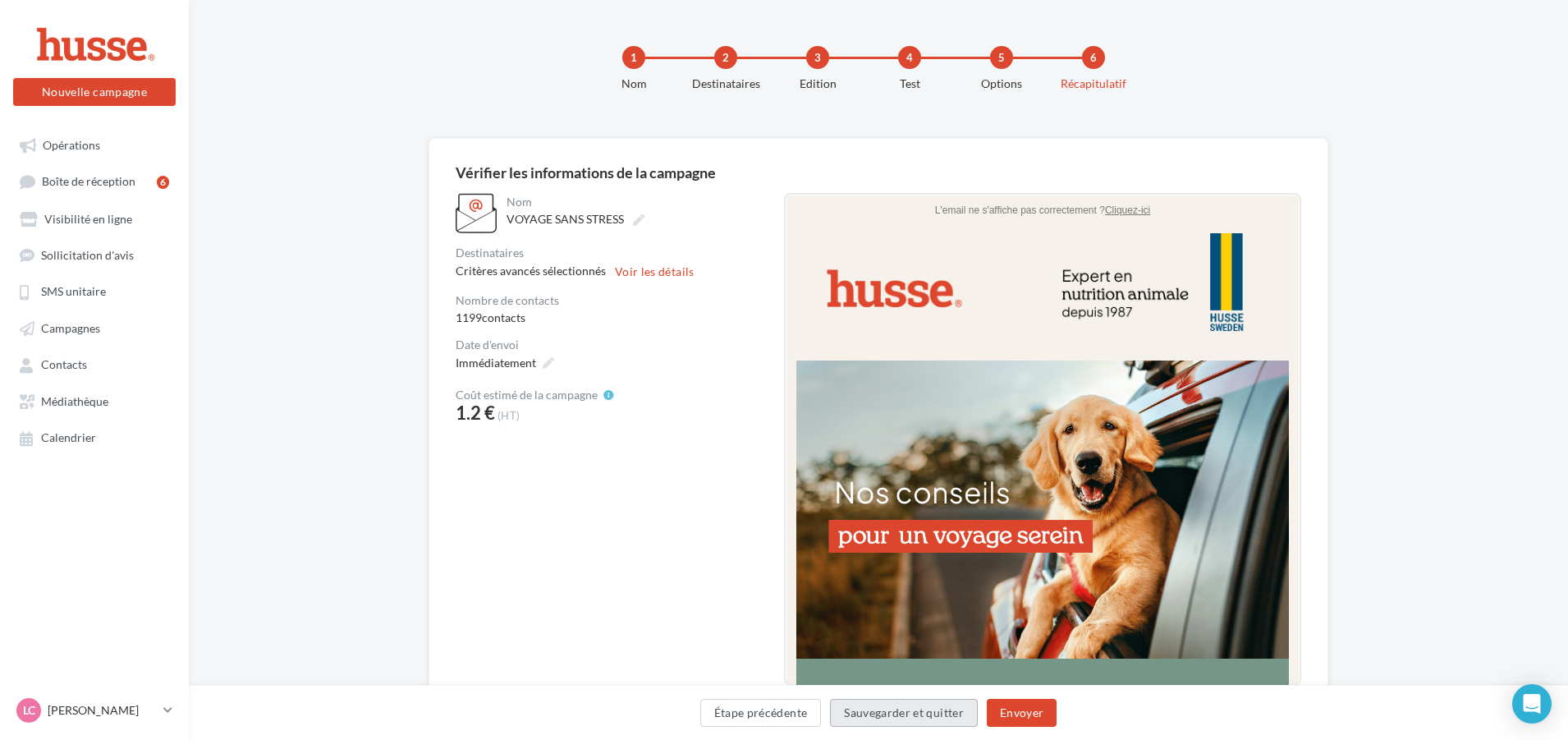
click at [858, 712] on button "Sauvegarder et quitter" at bounding box center [903, 712] width 148 height 28
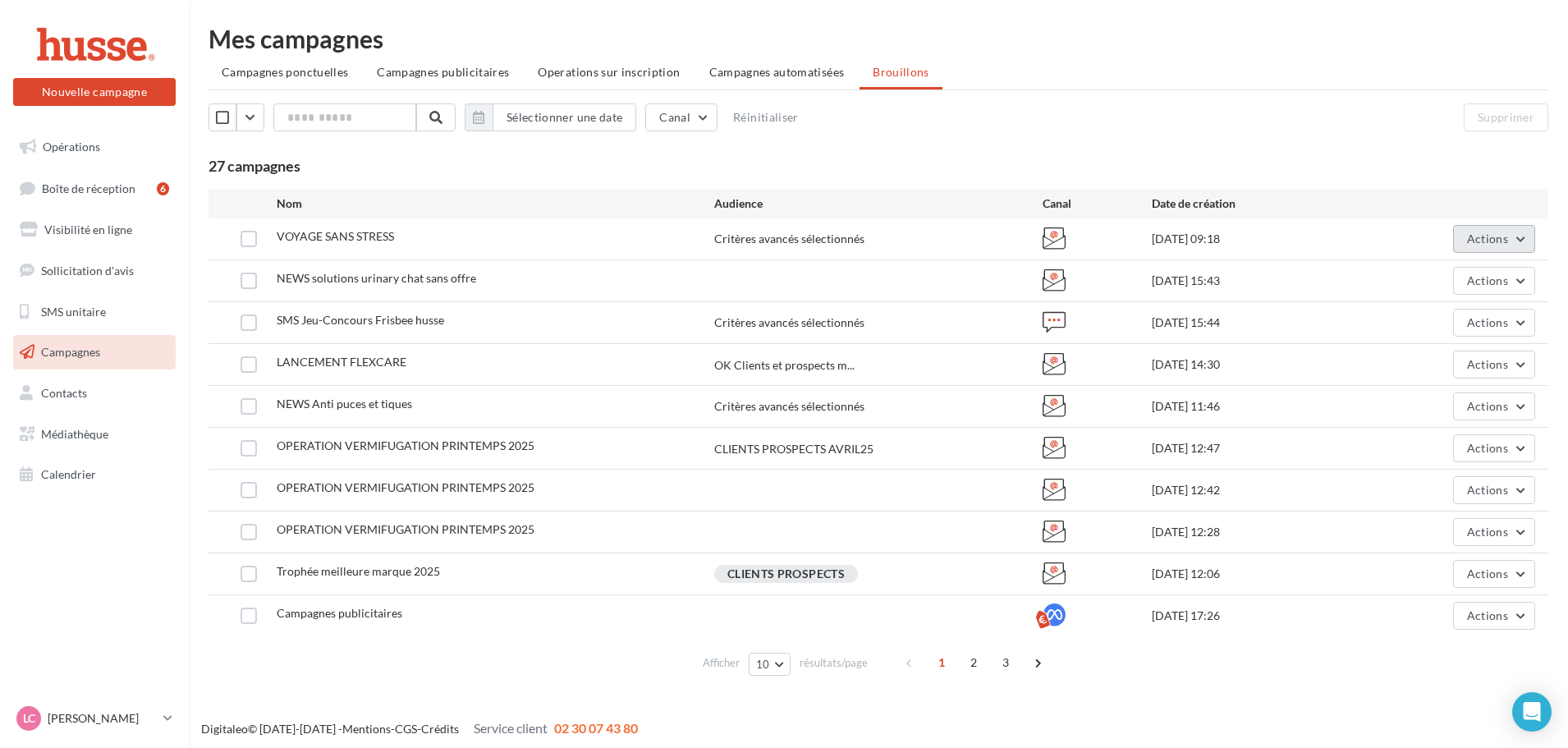
click at [1500, 233] on span "Actions" at bounding box center [1487, 239] width 41 height 14
click at [1431, 400] on button "Supprimer" at bounding box center [1453, 405] width 164 height 43
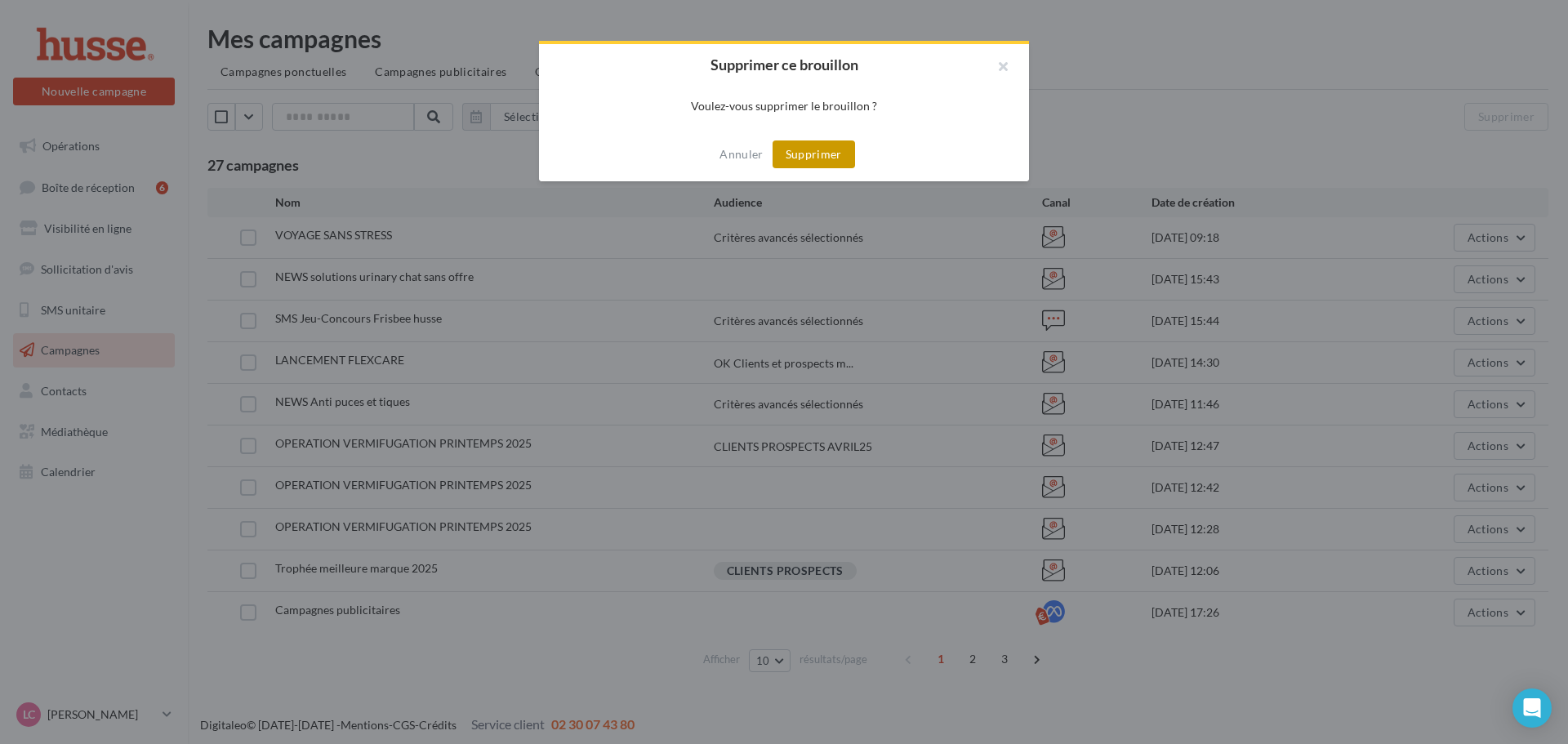
click at [844, 148] on button "Supprimer" at bounding box center [813, 154] width 82 height 27
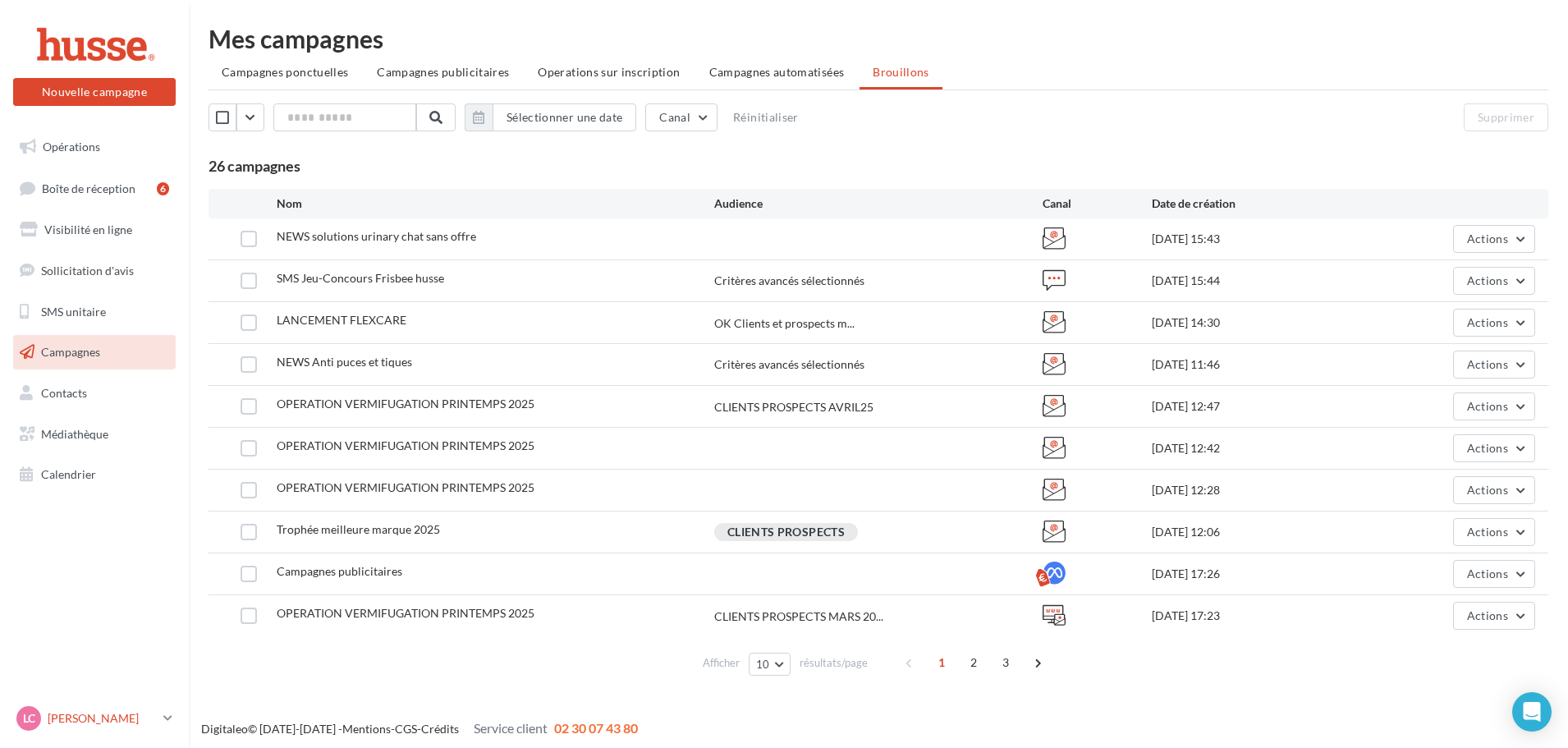
click at [170, 714] on icon at bounding box center [168, 718] width 9 height 14
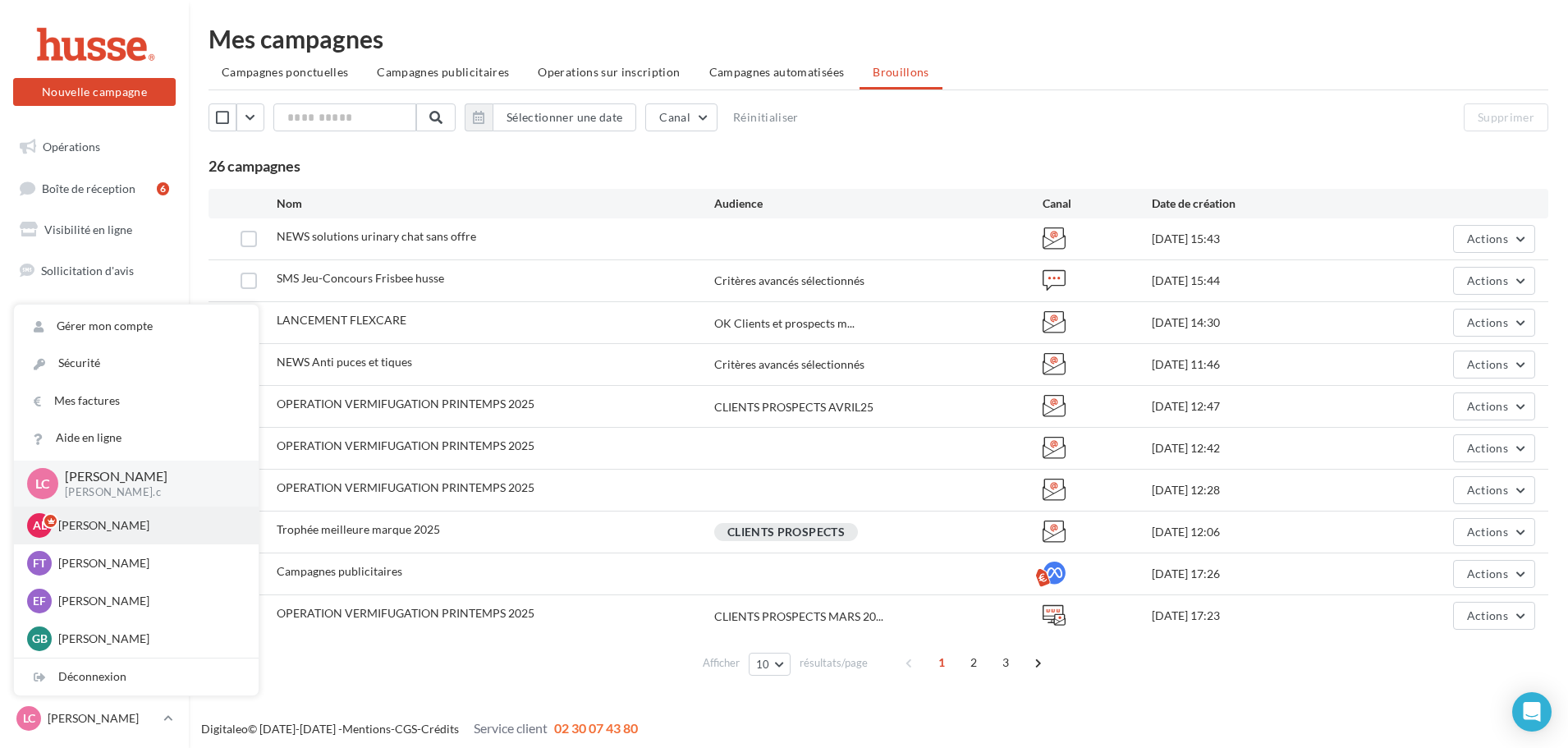
click at [102, 524] on p "[PERSON_NAME]" at bounding box center [149, 525] width 181 height 17
